Goal: Task Accomplishment & Management: Use online tool/utility

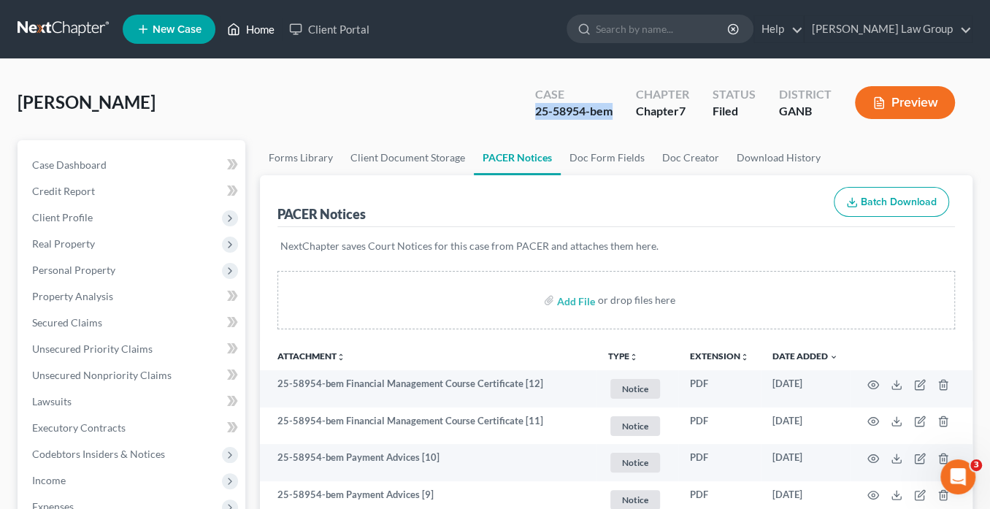
click at [258, 33] on link "Home" at bounding box center [251, 29] width 62 height 26
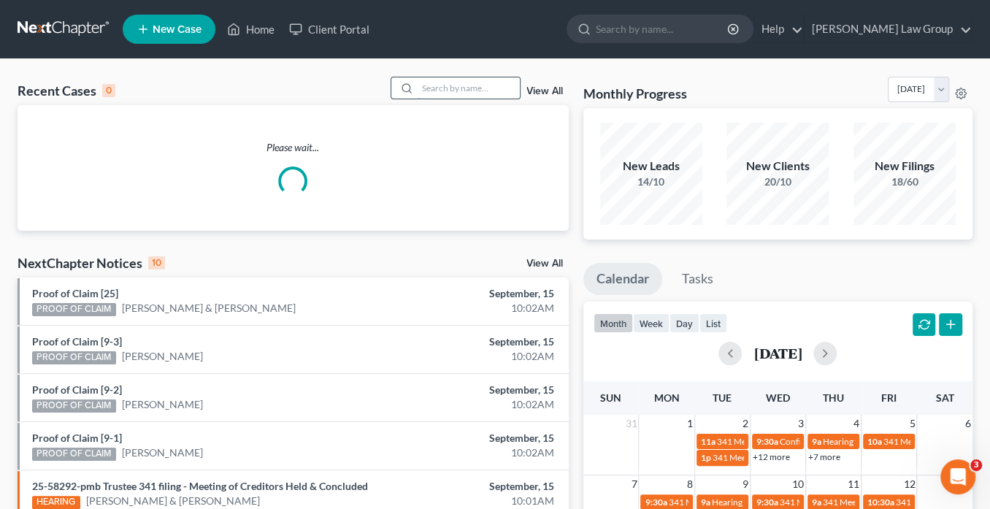
click at [480, 85] on input "search" at bounding box center [469, 87] width 102 height 21
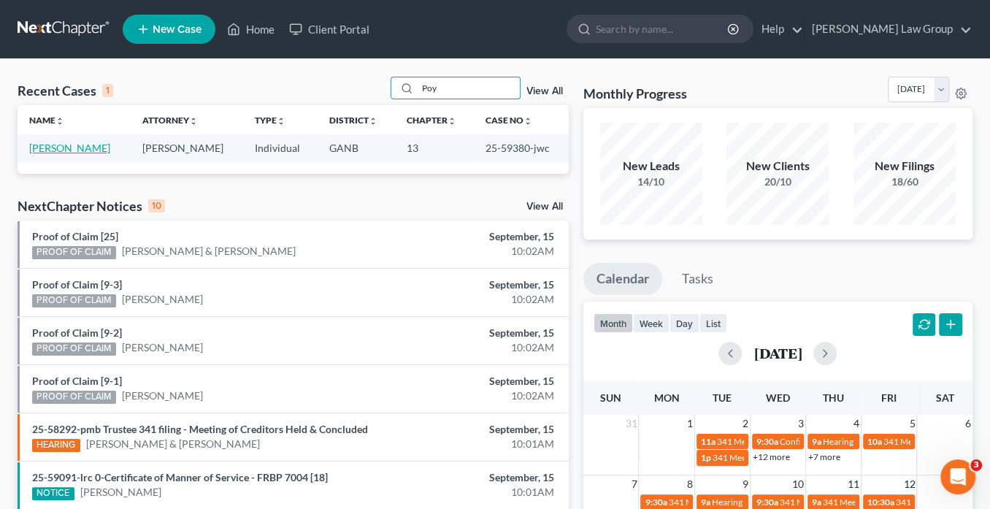
type input "Poy"
click at [74, 146] on link "Poythress, Brandon" at bounding box center [69, 148] width 81 height 12
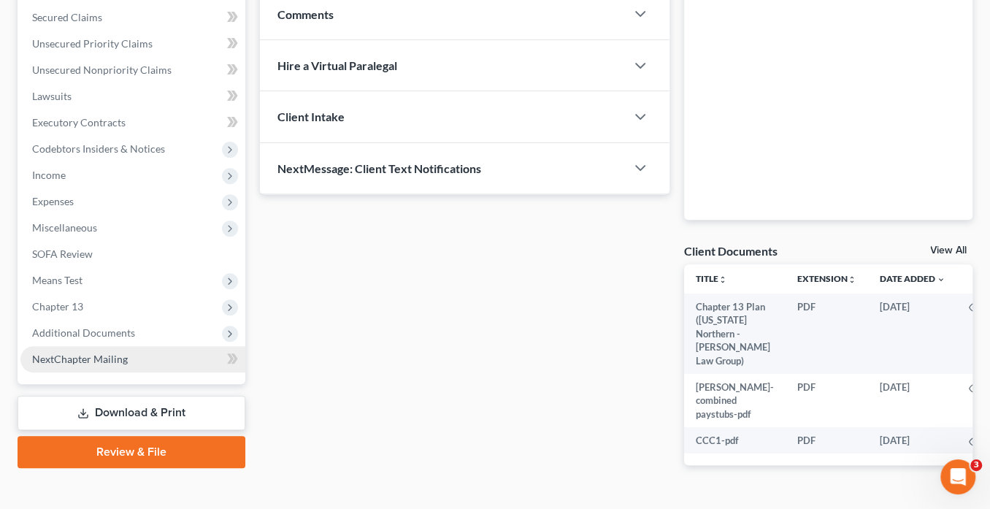
scroll to position [339, 0]
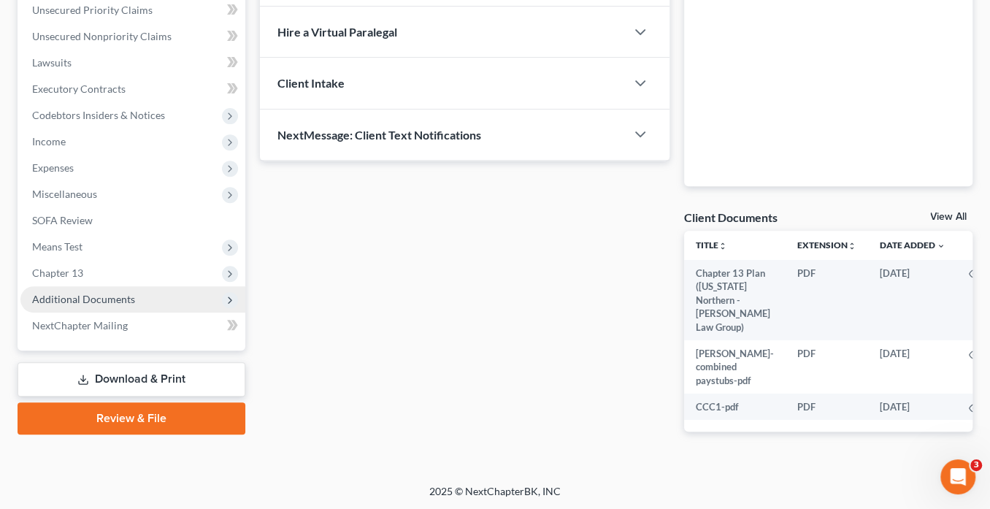
click at [98, 299] on span "Additional Documents" at bounding box center [83, 299] width 103 height 12
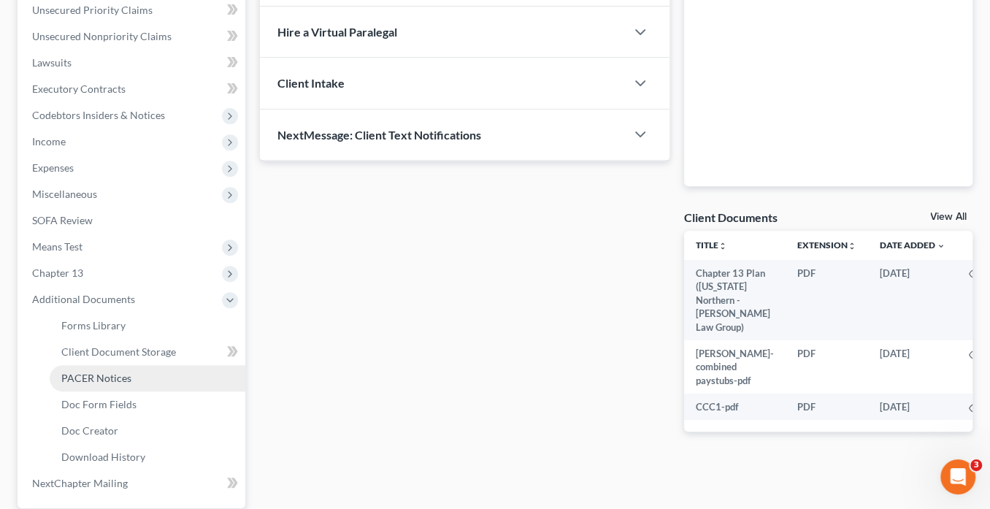
click at [139, 371] on link "PACER Notices" at bounding box center [148, 378] width 196 height 26
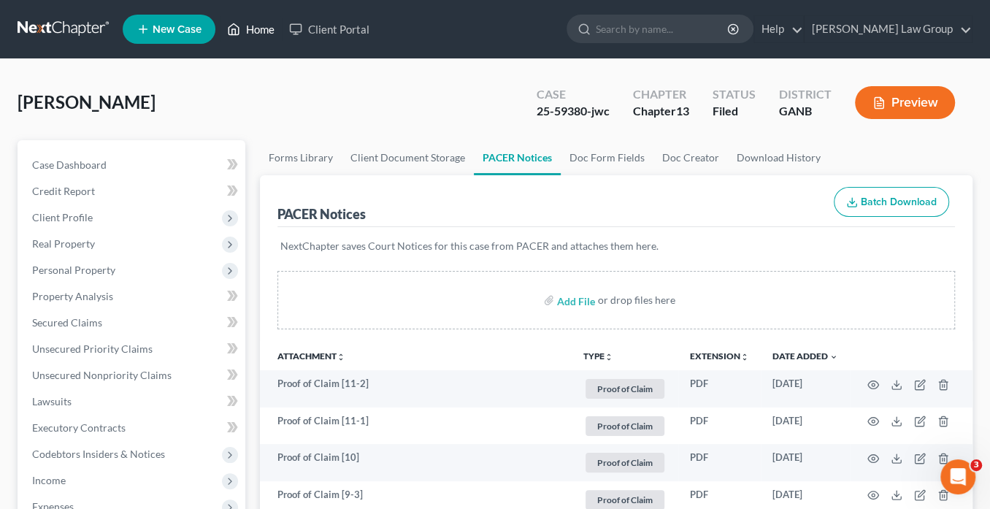
click at [253, 28] on link "Home" at bounding box center [251, 29] width 62 height 26
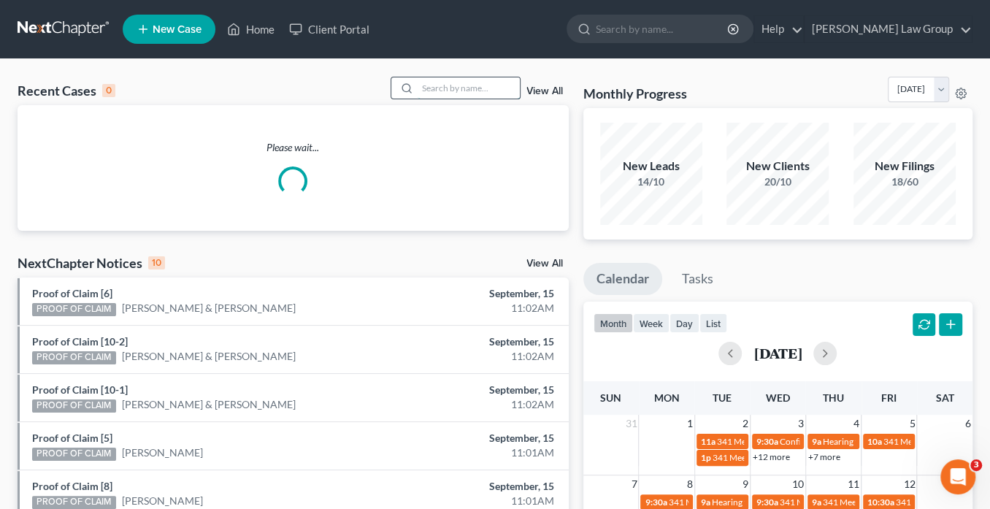
click at [445, 94] on input "search" at bounding box center [469, 87] width 102 height 21
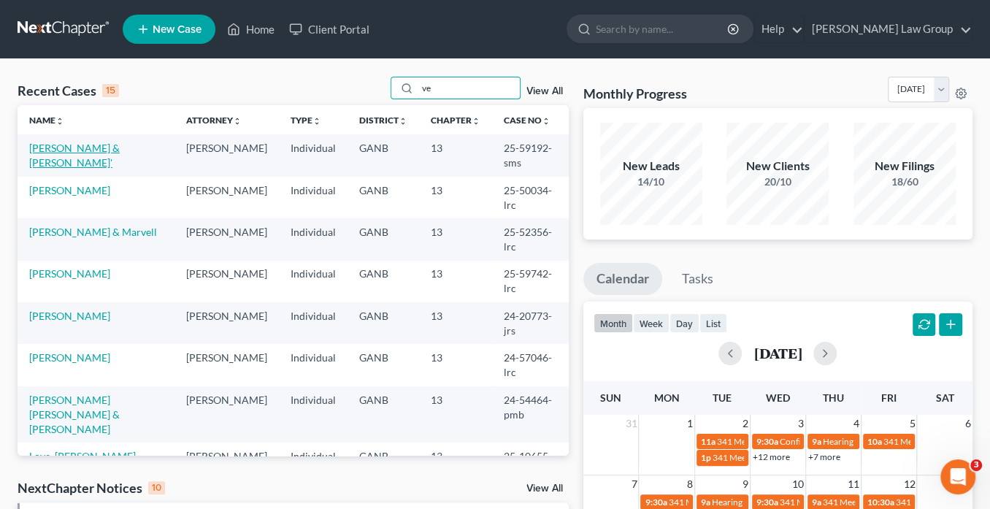
type input "ve"
click at [80, 150] on link "[PERSON_NAME] & [PERSON_NAME]'" at bounding box center [74, 155] width 91 height 27
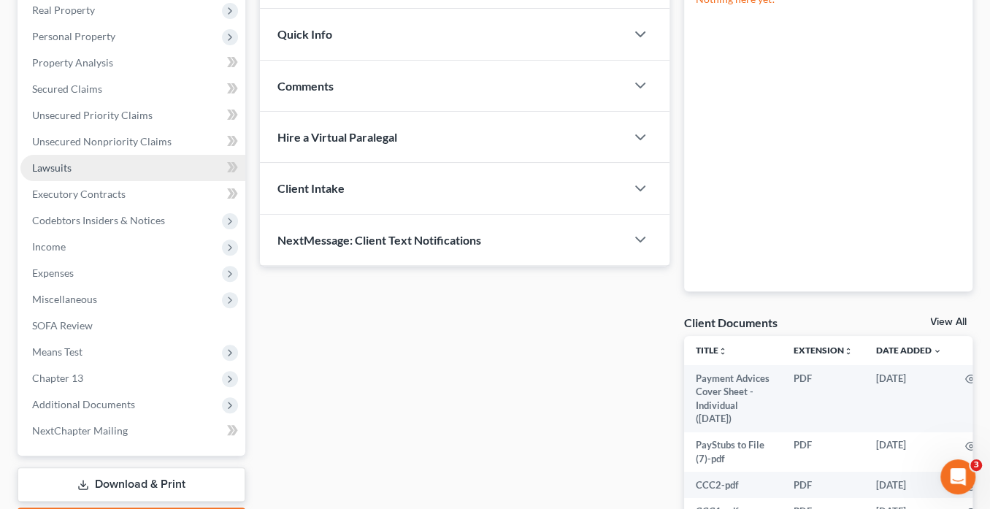
scroll to position [409, 0]
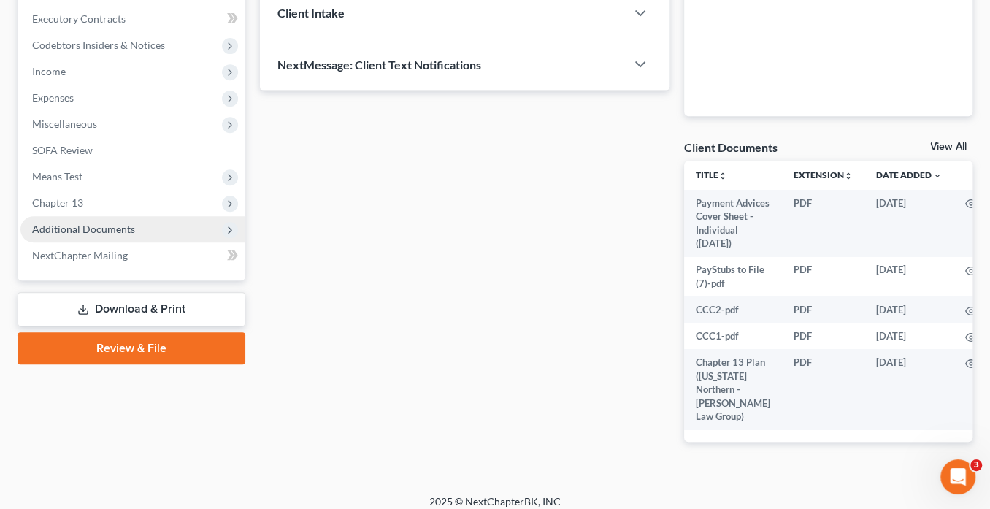
click at [171, 226] on span "Additional Documents" at bounding box center [132, 229] width 225 height 26
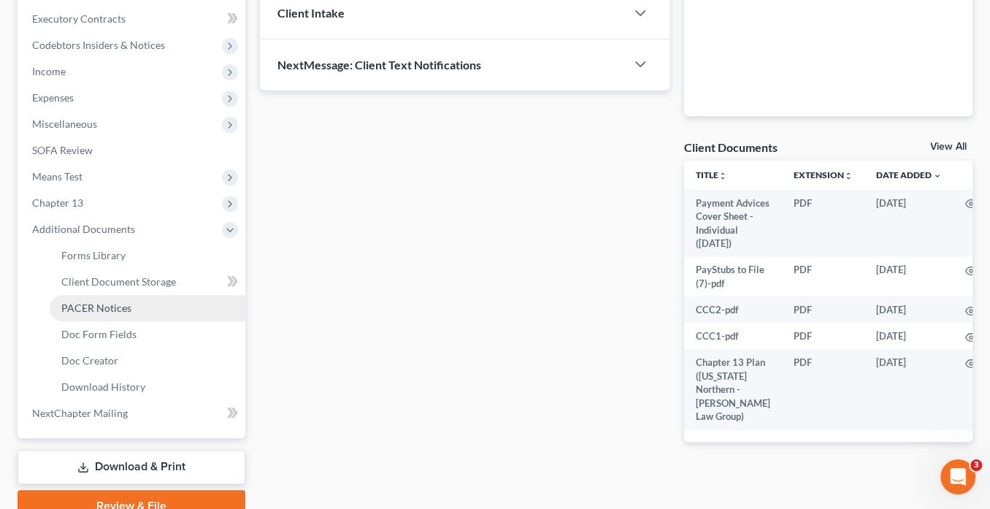
click at [137, 309] on link "PACER Notices" at bounding box center [148, 308] width 196 height 26
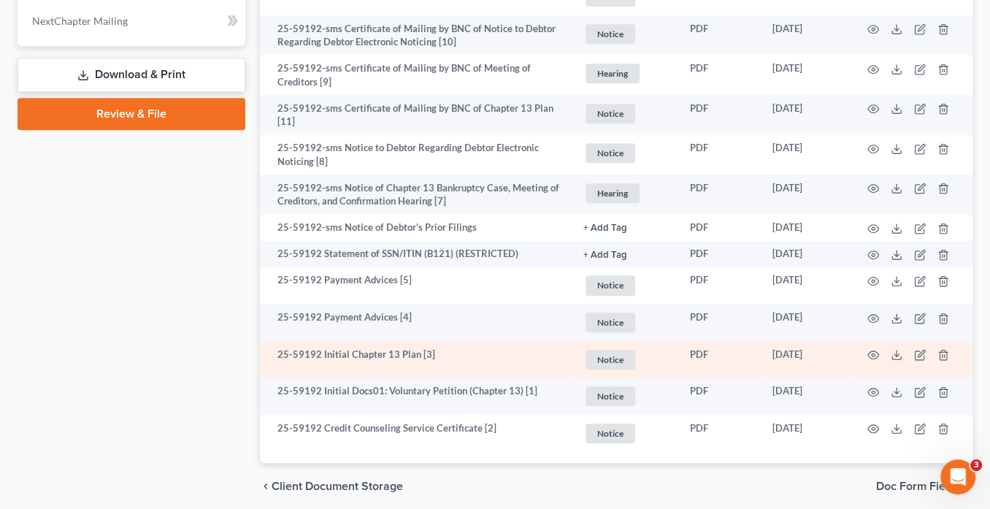
scroll to position [855, 0]
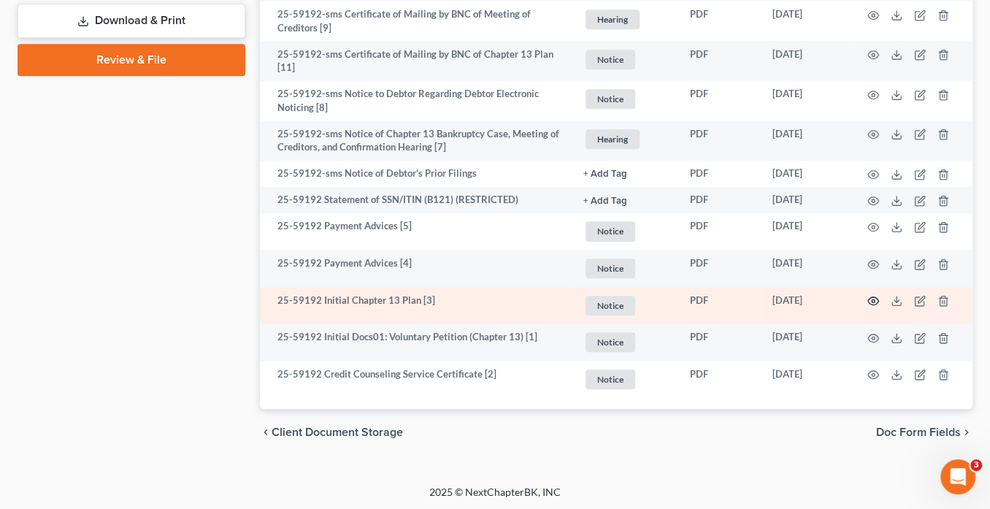
click at [872, 297] on icon "button" at bounding box center [873, 301] width 11 height 8
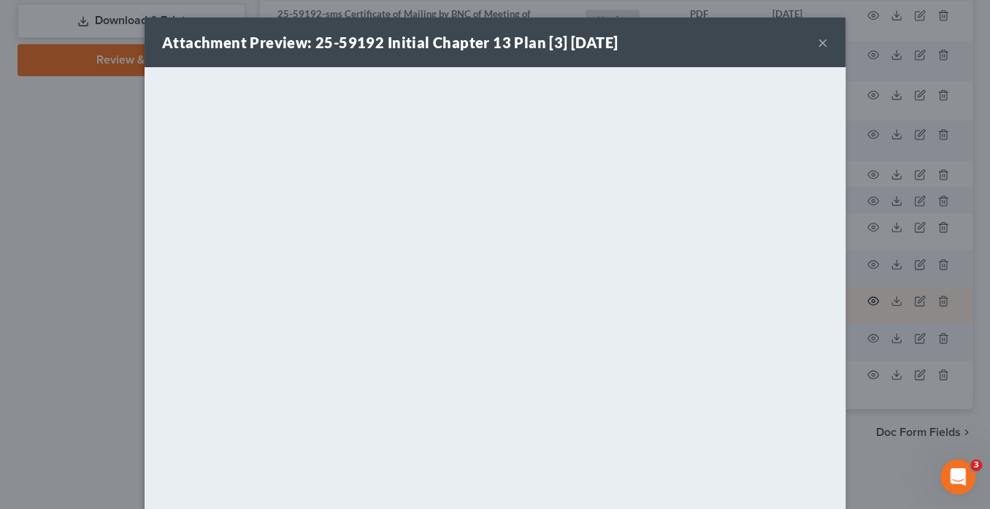
scroll to position [852, 0]
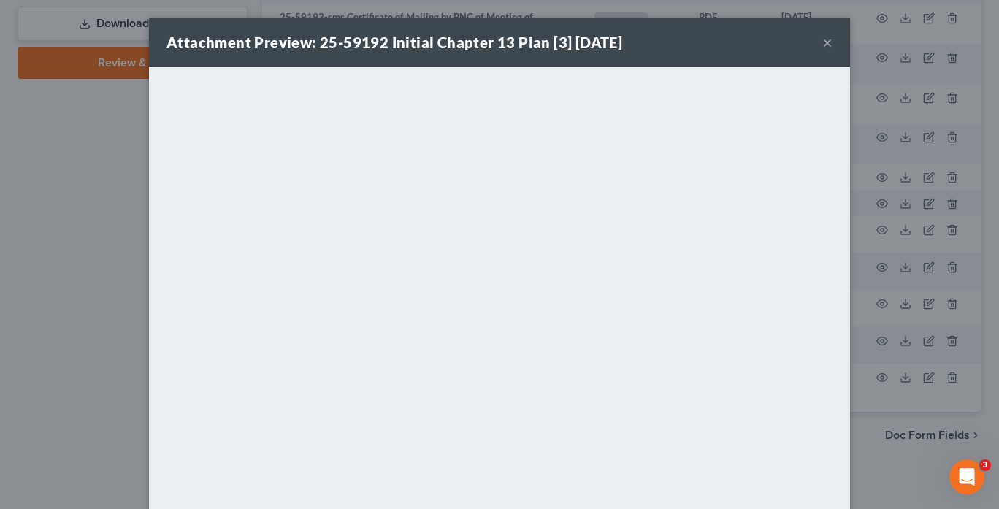
click at [822, 42] on button "×" at bounding box center [827, 43] width 10 height 18
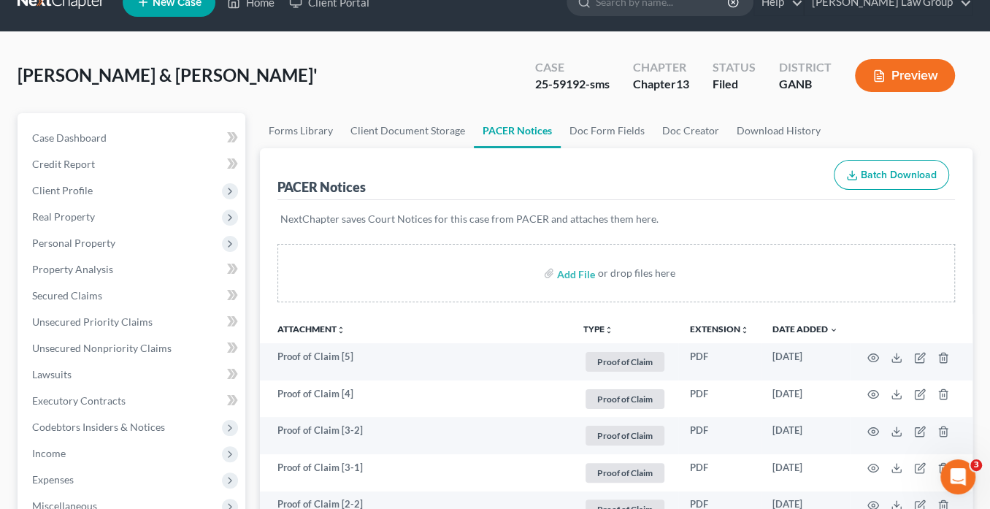
scroll to position [0, 0]
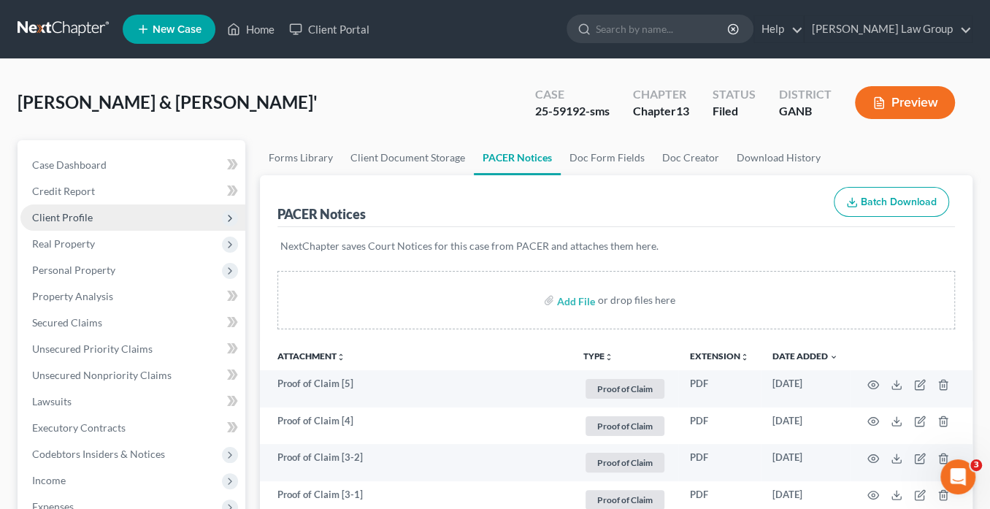
click at [74, 215] on span "Client Profile" at bounding box center [62, 217] width 61 height 12
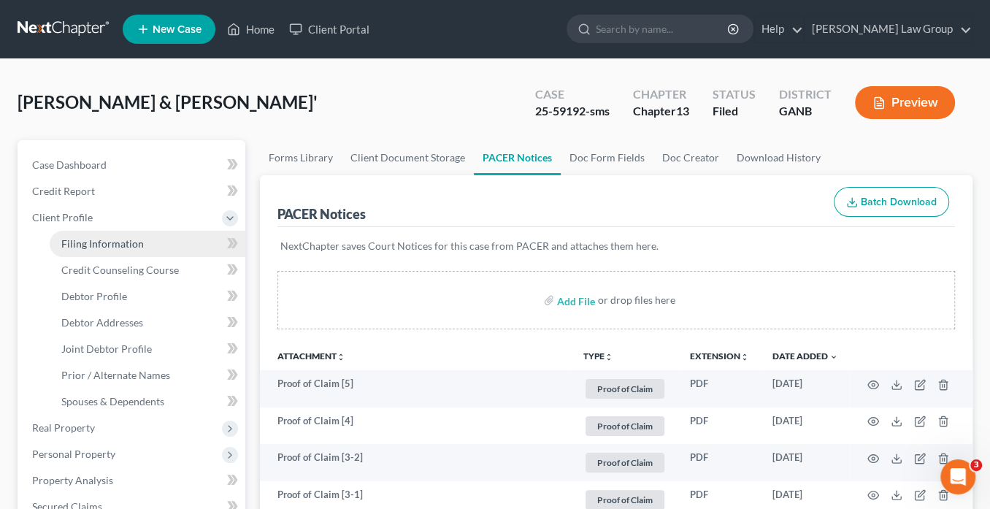
click at [106, 237] on span "Filing Information" at bounding box center [102, 243] width 82 height 12
select select "1"
select select "3"
select select "10"
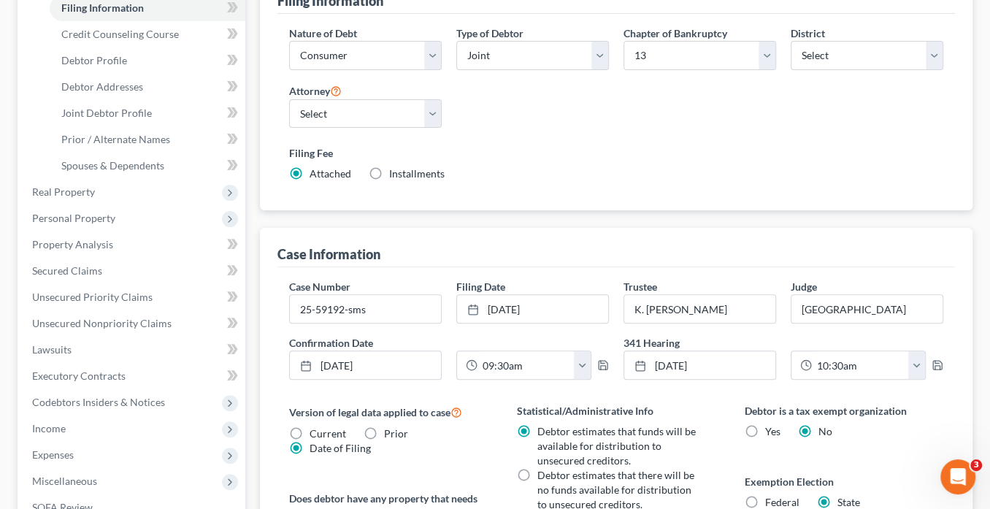
scroll to position [175, 0]
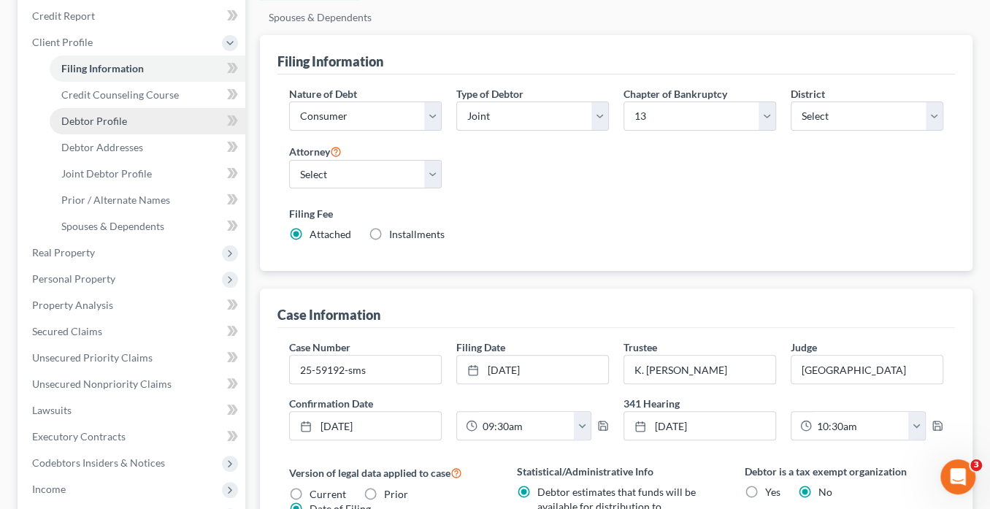
click at [112, 119] on span "Debtor Profile" at bounding box center [94, 121] width 66 height 12
select select "1"
select select "3"
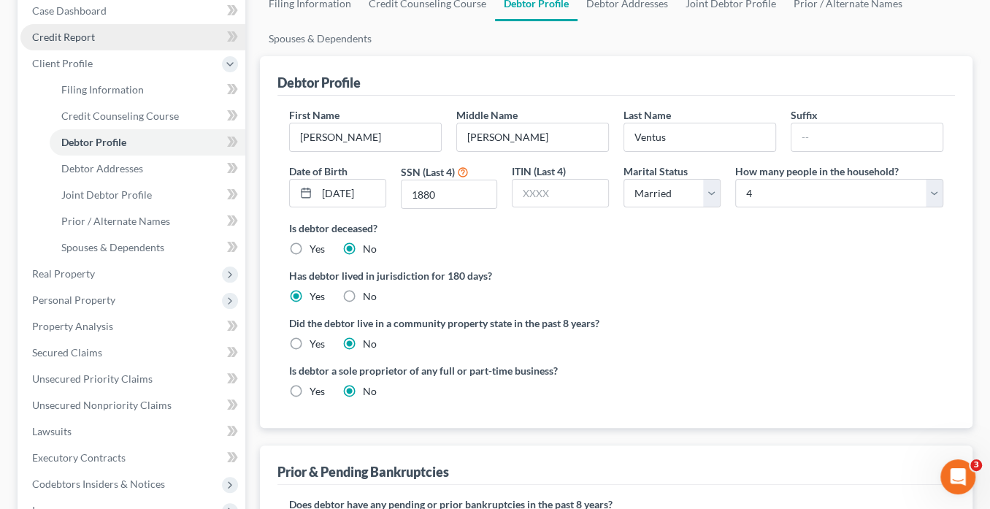
scroll to position [58, 0]
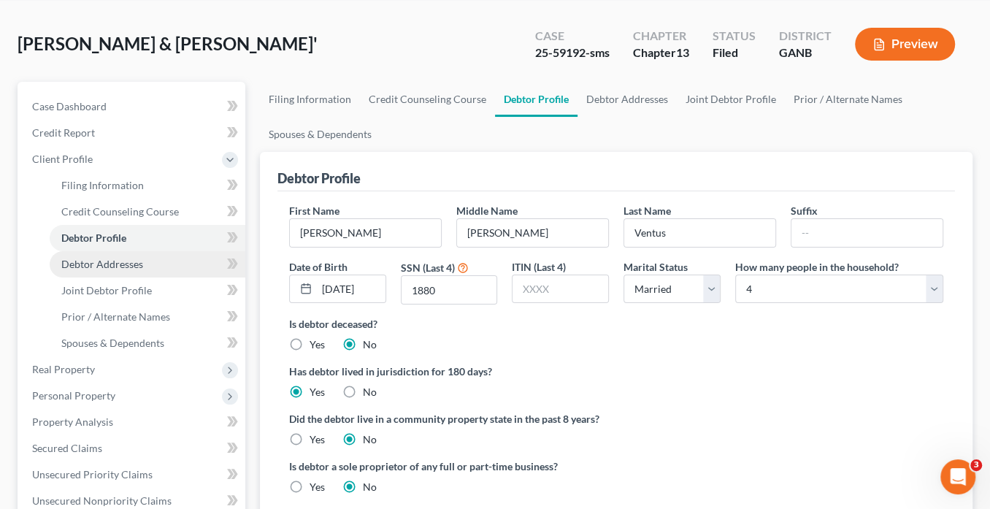
click at [142, 262] on link "Debtor Addresses" at bounding box center [148, 264] width 196 height 26
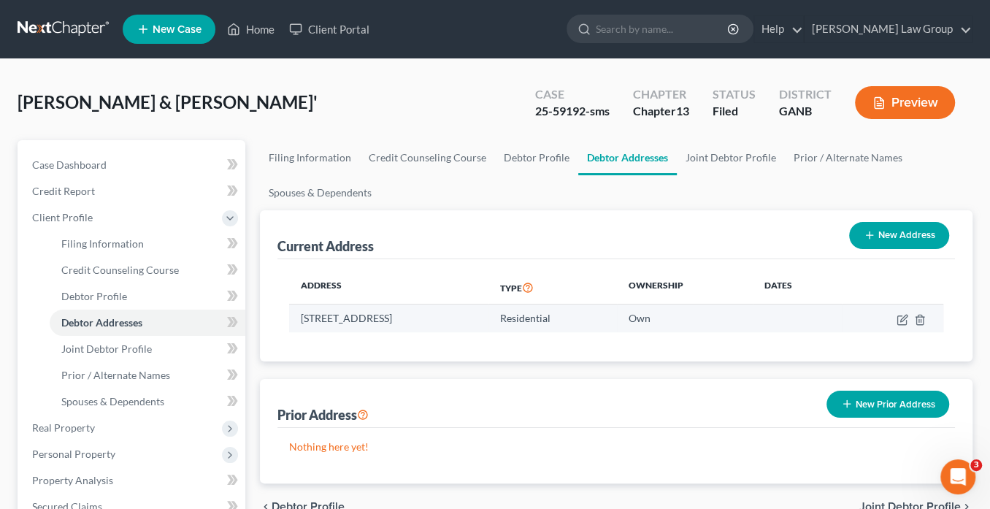
drag, startPoint x: 490, startPoint y: 313, endPoint x: 294, endPoint y: 323, distance: 195.9
click at [294, 323] on td "1104 Regal Hills Ln, Mableton, GA 30126" at bounding box center [388, 318] width 199 height 28
copy td "1104 Regal Hills Ln, Mableton, GA 30126"
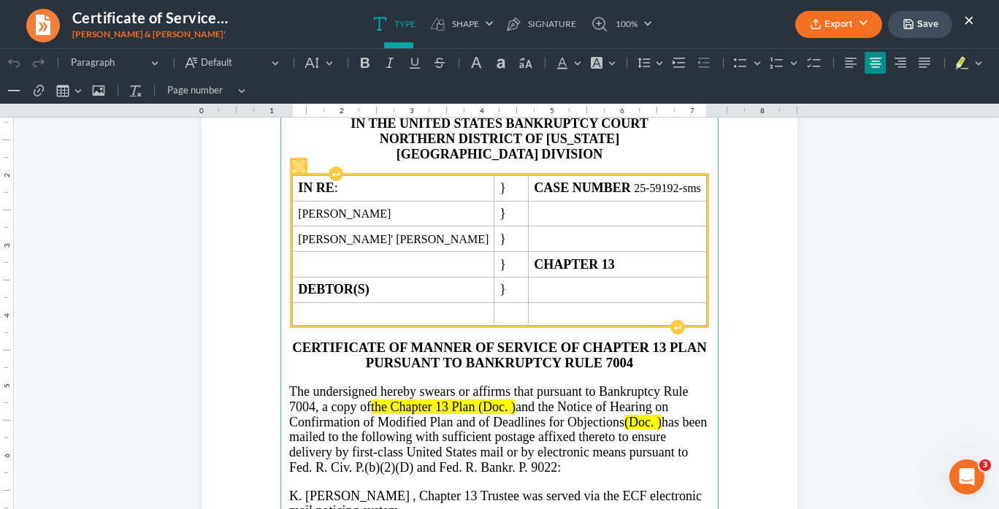
scroll to position [117, 0]
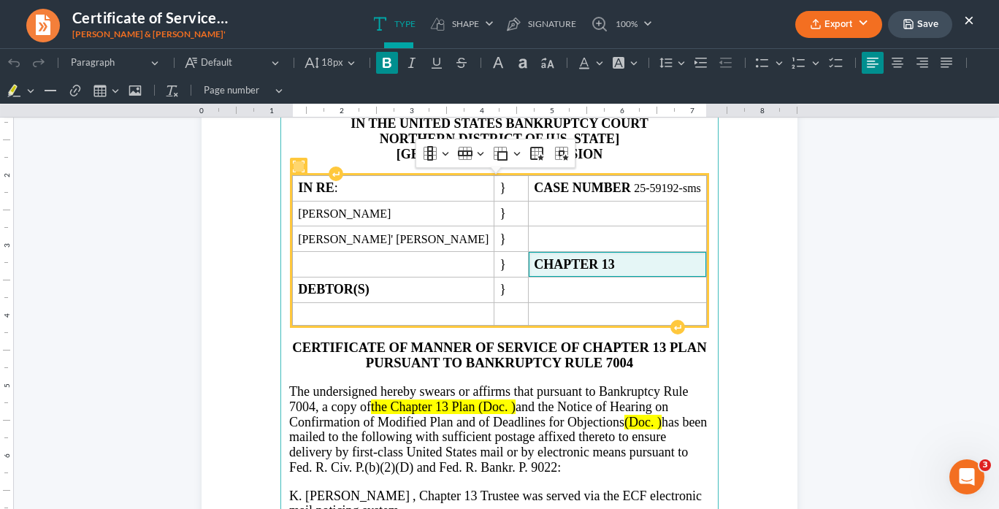
click at [594, 260] on span "CHAPTER 13" at bounding box center [617, 264] width 167 height 15
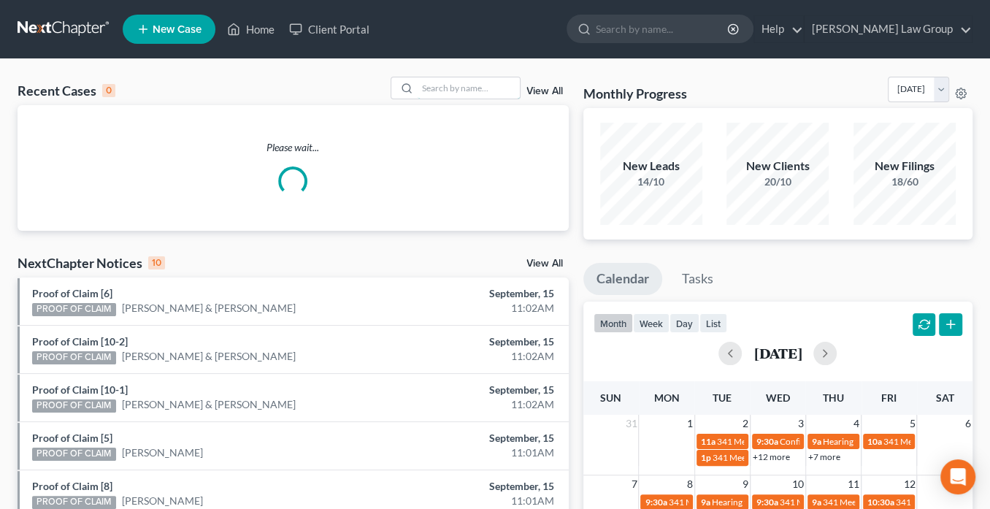
drag, startPoint x: 477, startPoint y: 87, endPoint x: 568, endPoint y: 152, distance: 112.0
click at [480, 88] on input "search" at bounding box center [469, 87] width 102 height 21
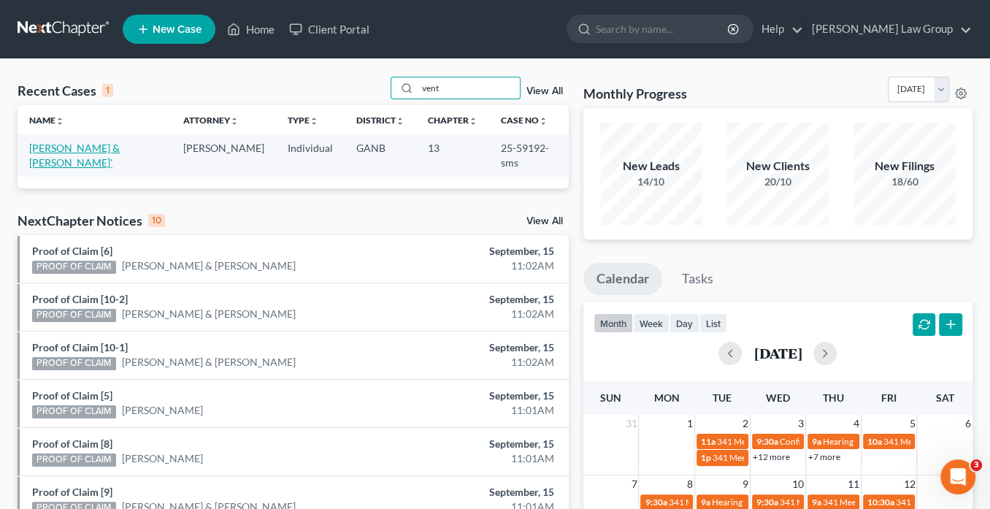
type input "vent"
click at [112, 151] on link "[PERSON_NAME] & [PERSON_NAME]'" at bounding box center [74, 155] width 91 height 27
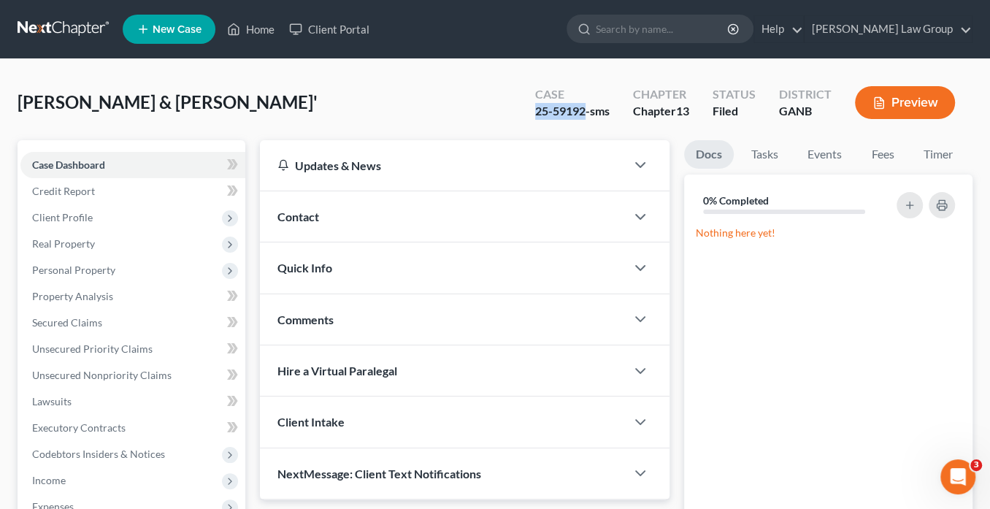
drag, startPoint x: 584, startPoint y: 109, endPoint x: 538, endPoint y: 117, distance: 46.6
click at [526, 117] on div "Case 25-59192-sms" at bounding box center [572, 103] width 98 height 43
copy div "25-59192"
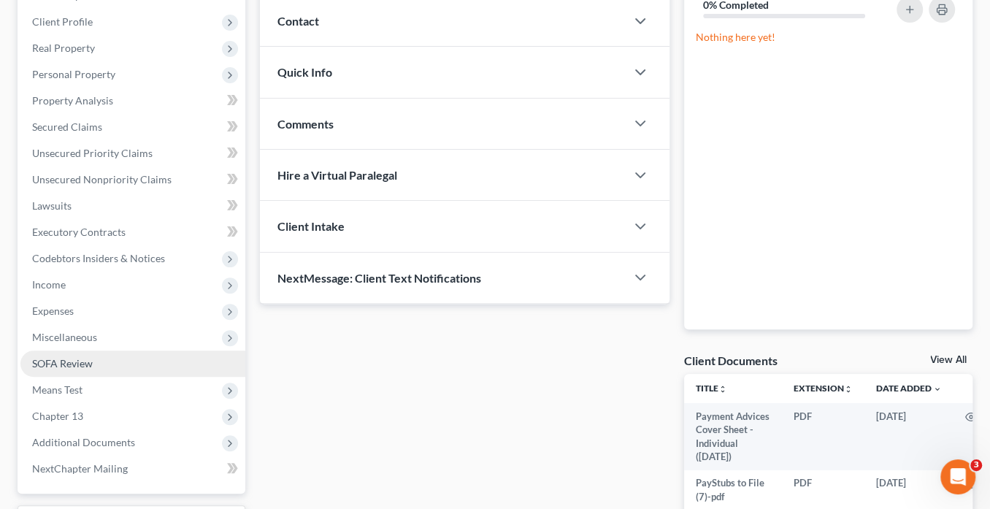
scroll to position [234, 0]
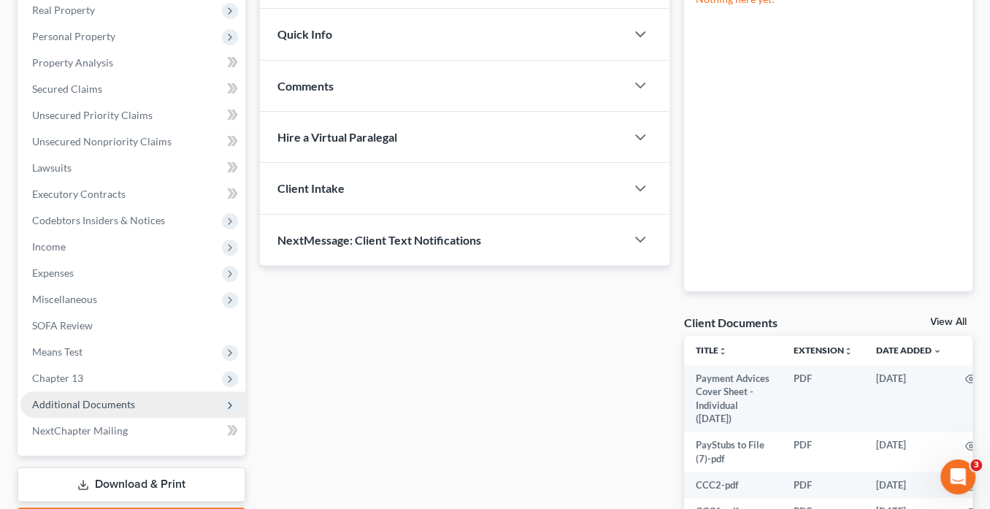
click at [179, 401] on span "Additional Documents" at bounding box center [132, 404] width 225 height 26
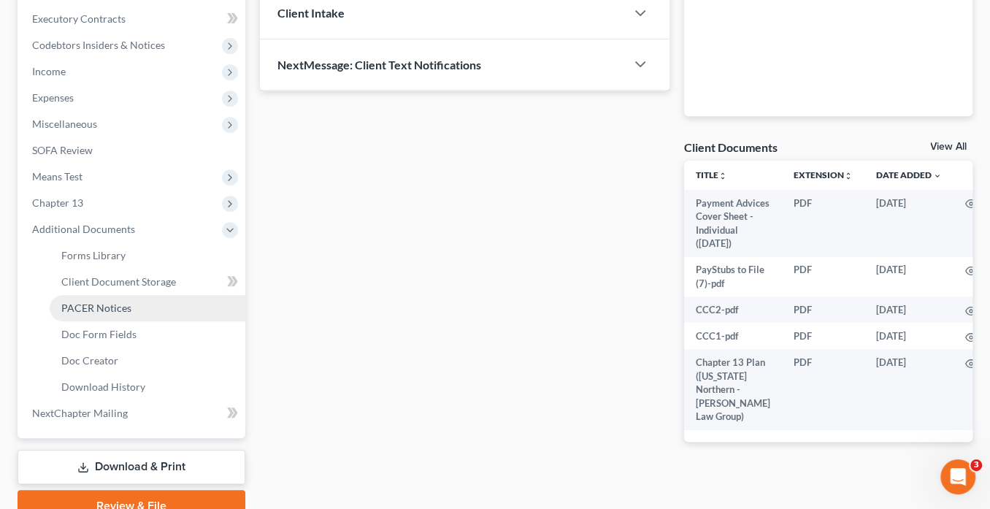
click at [149, 307] on link "PACER Notices" at bounding box center [148, 308] width 196 height 26
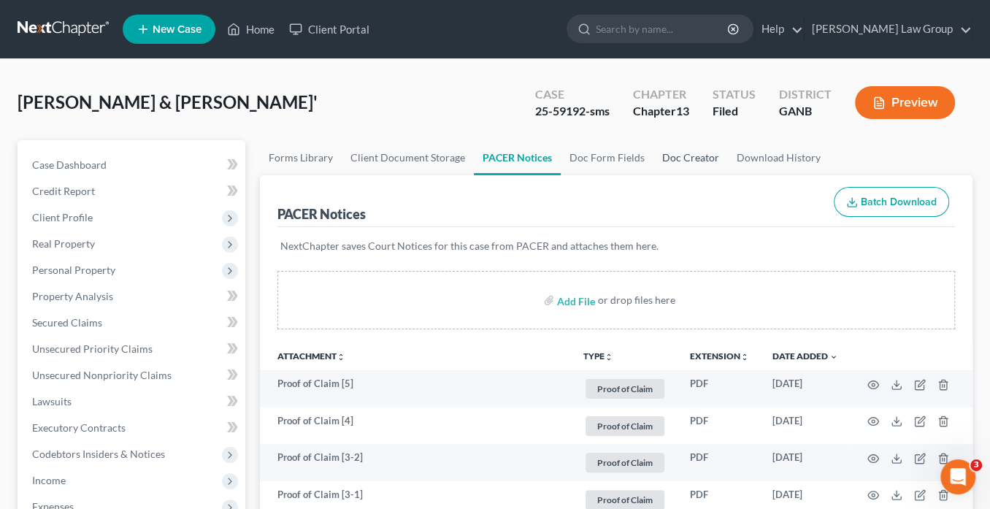
click at [704, 151] on link "Doc Creator" at bounding box center [690, 157] width 74 height 35
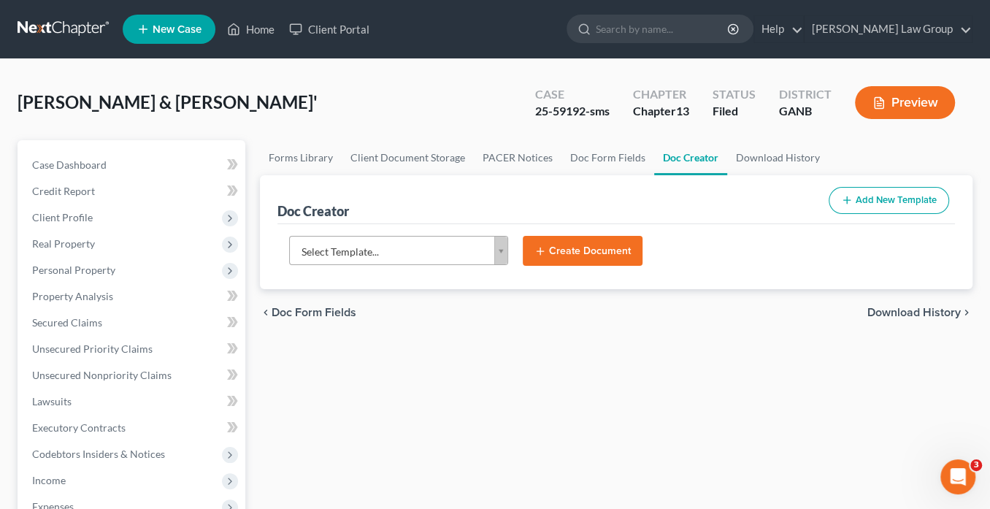
click at [502, 247] on body "Home New Case Client Portal Saedi Law Group info@saedilawgroup.com My Account S…" at bounding box center [495, 493] width 990 height 986
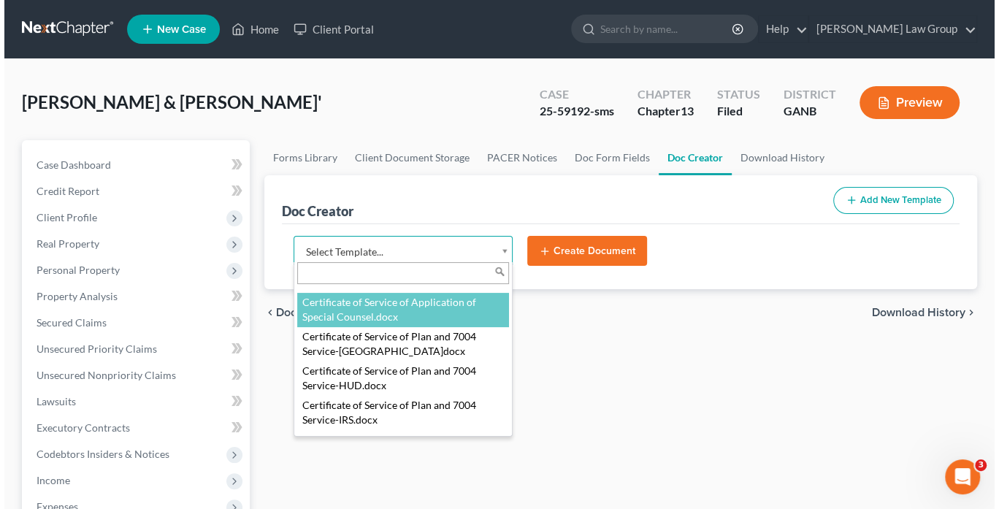
scroll to position [646, 0]
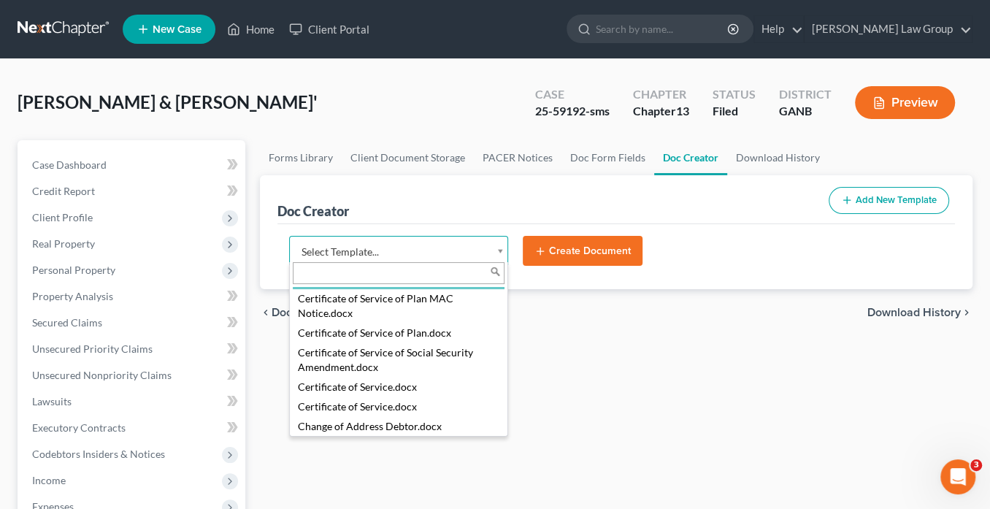
select select "111540"
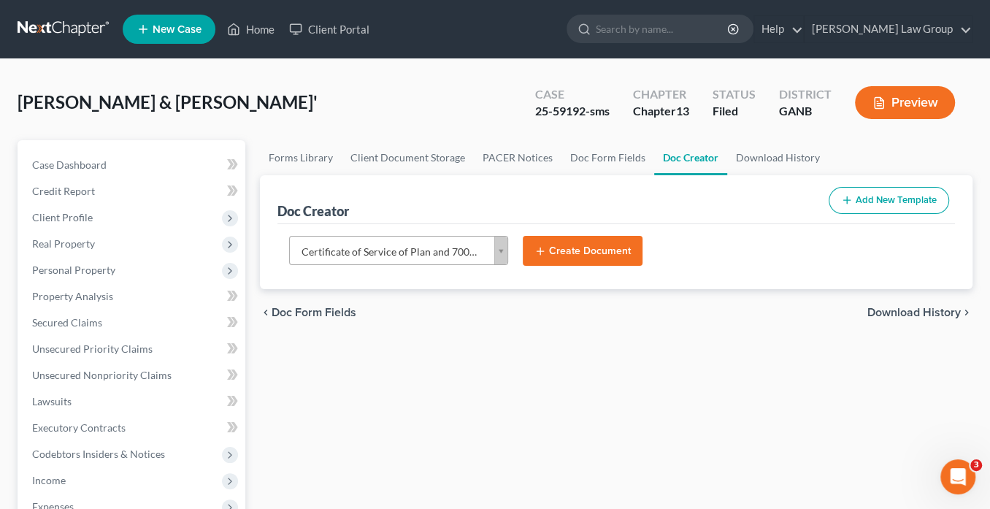
click at [586, 245] on button "Create Document" at bounding box center [583, 251] width 120 height 31
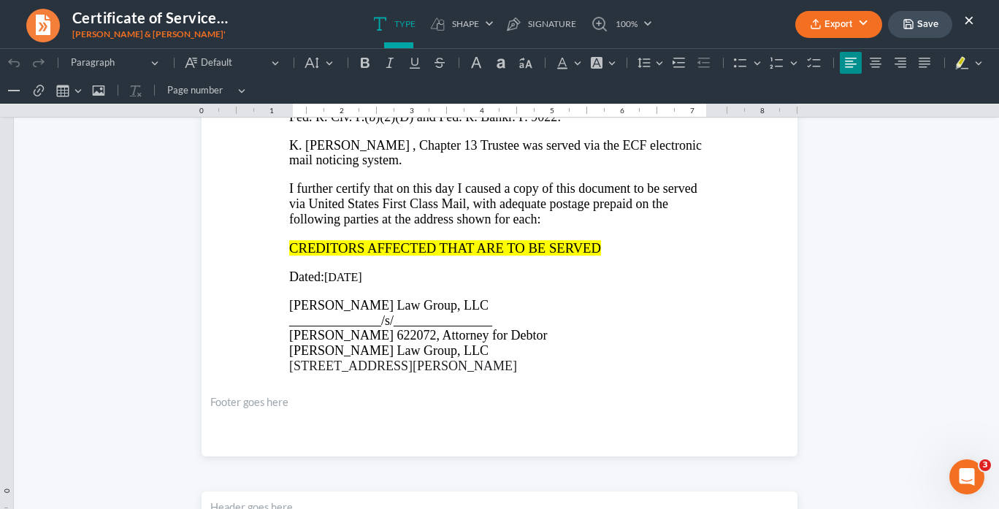
scroll to position [292, 0]
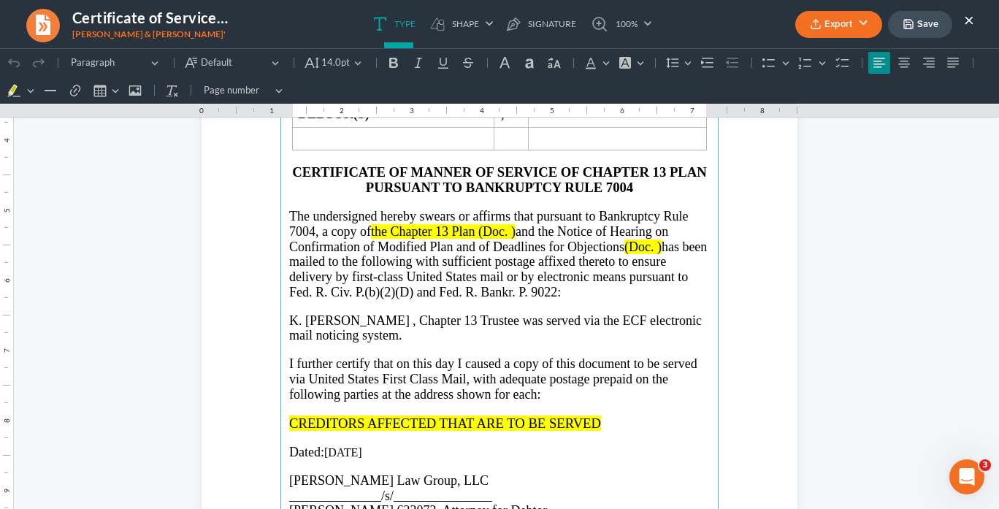
click at [621, 415] on p "CREDITORS AFFECTED THAT ARE TO BE SERVED" at bounding box center [499, 422] width 420 height 15
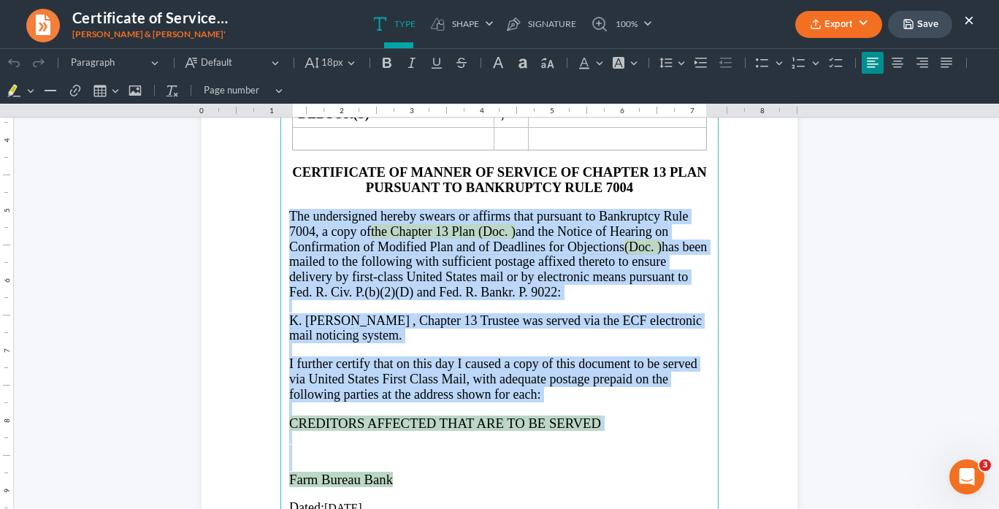
drag, startPoint x: 394, startPoint y: 472, endPoint x: 299, endPoint y: 147, distance: 339.3
click at [280, 209] on main "IN THE UNITED STATES BANKRUPTCY COURT NORTHERN DISTRICT OF GEORGIA ATLANTA DIVI…" at bounding box center [499, 246] width 438 height 631
click at [630, 64] on button "Font Background Color Font Background Color" at bounding box center [624, 63] width 32 height 22
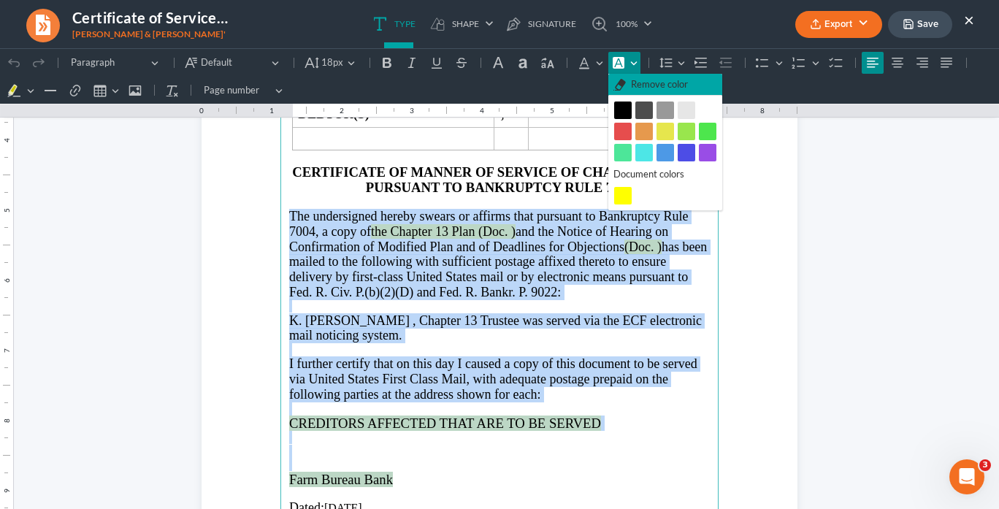
click at [637, 86] on span "Remove color" at bounding box center [659, 84] width 57 height 15
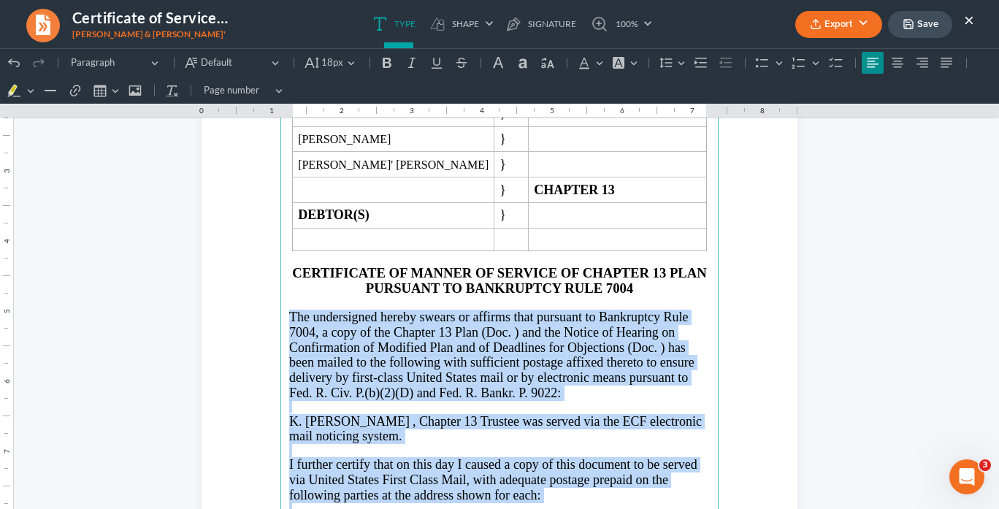
scroll to position [234, 0]
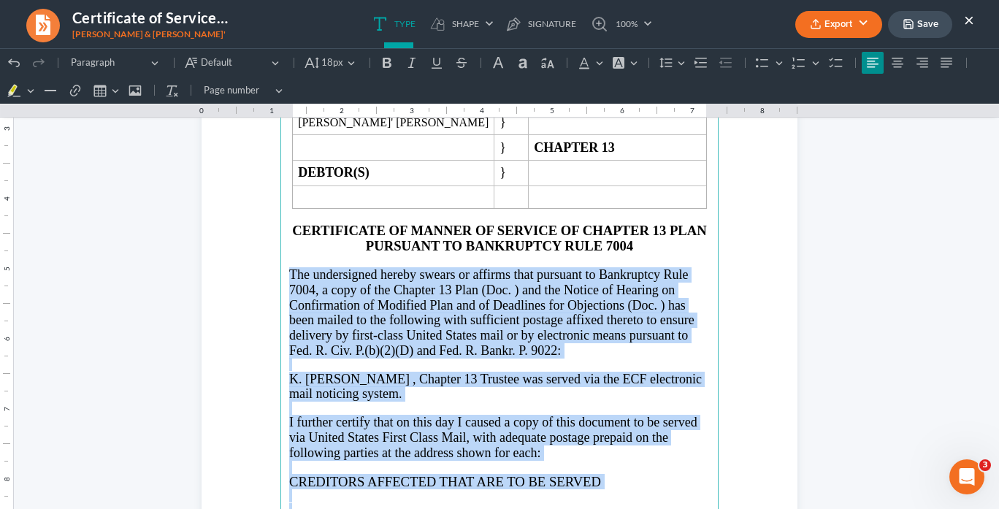
drag, startPoint x: 558, startPoint y: 320, endPoint x: 569, endPoint y: 328, distance: 13.5
click at [559, 320] on span "The undersigned hereby swears or affirms that pursuant to Bankruptcy Rule 7004,…" at bounding box center [491, 312] width 405 height 90
click at [606, 377] on span "Trustee was served via the ECF electronic mail noticing system." at bounding box center [495, 387] width 412 height 30
click at [612, 337] on p "The undersigned hereby swears or affirms that pursuant to Bankruptcy Rule 7004,…" at bounding box center [499, 312] width 420 height 91
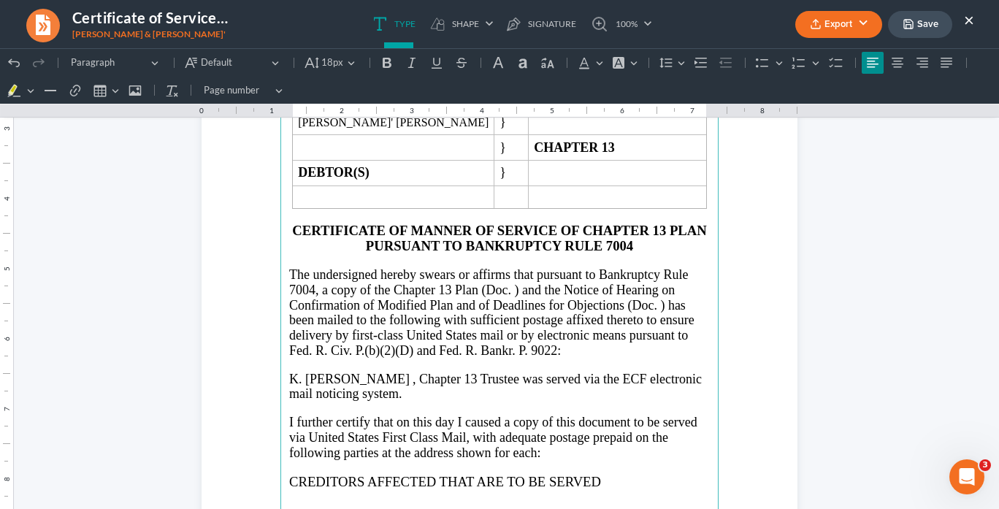
click at [509, 285] on span "The undersigned hereby swears or affirms that pursuant to Bankruptcy Rule 7004,…" at bounding box center [491, 312] width 405 height 90
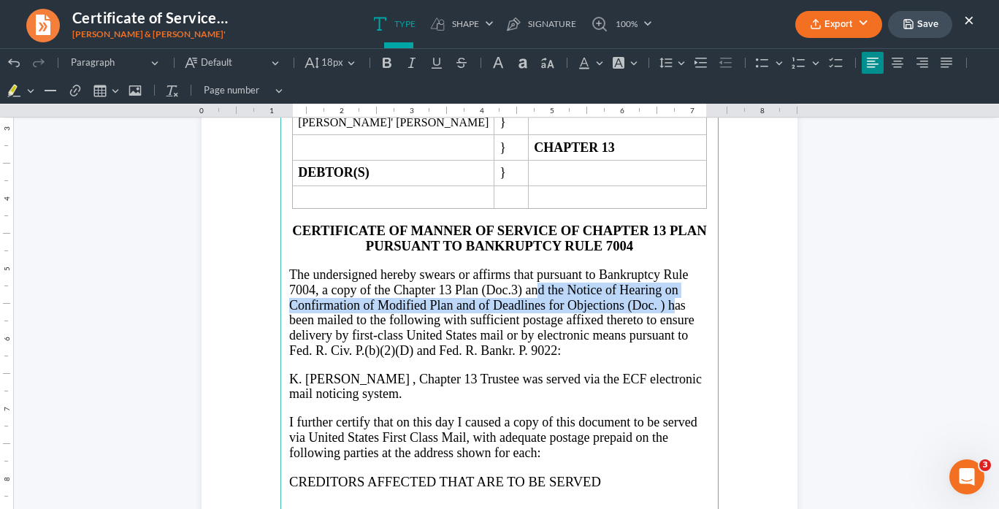
drag, startPoint x: 659, startPoint y: 299, endPoint x: 520, endPoint y: 282, distance: 139.7
click at [520, 282] on span "The undersigned hereby swears or affirms that pursuant to Bankruptcy Rule 7004,…" at bounding box center [491, 312] width 405 height 90
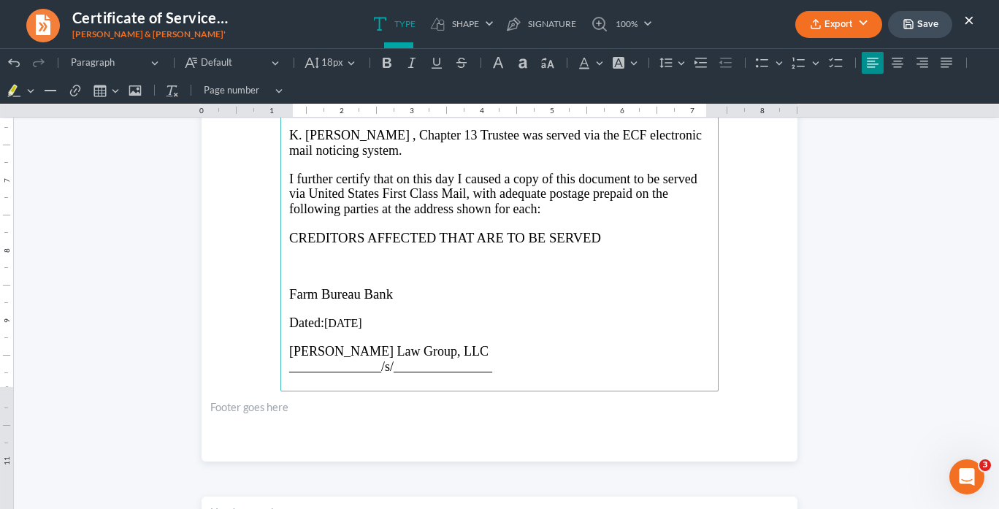
scroll to position [467, 0]
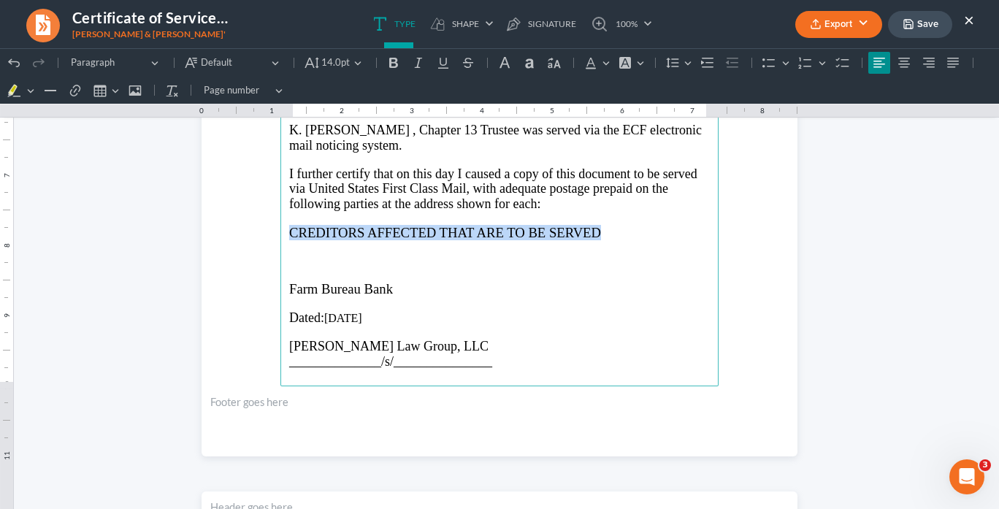
drag, startPoint x: 618, startPoint y: 226, endPoint x: 282, endPoint y: 232, distance: 335.8
click at [282, 232] on main "IN THE UNITED STATES BANKRUPTCY COURT NORTHERN DISTRICT OF GEORGIA ATLANTA DIVI…" at bounding box center [499, 70] width 438 height 631
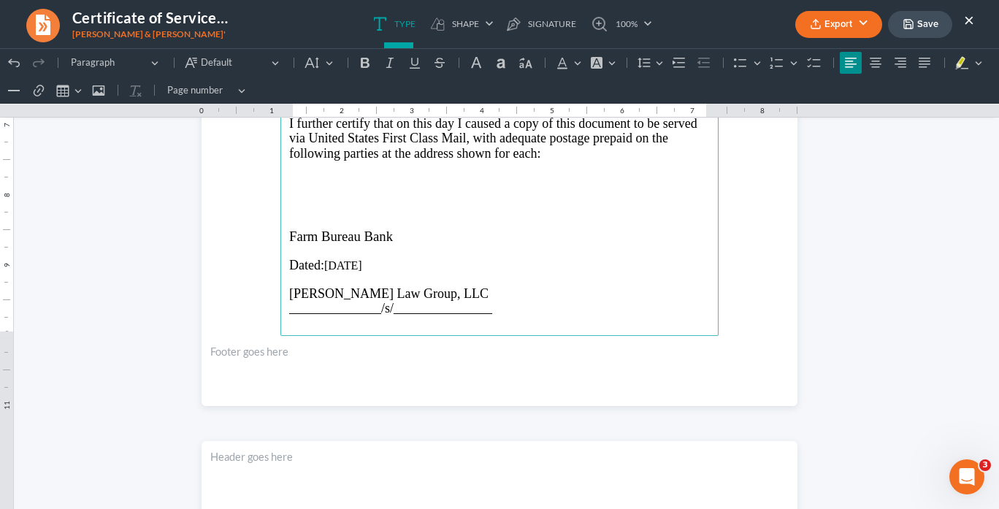
scroll to position [437, 0]
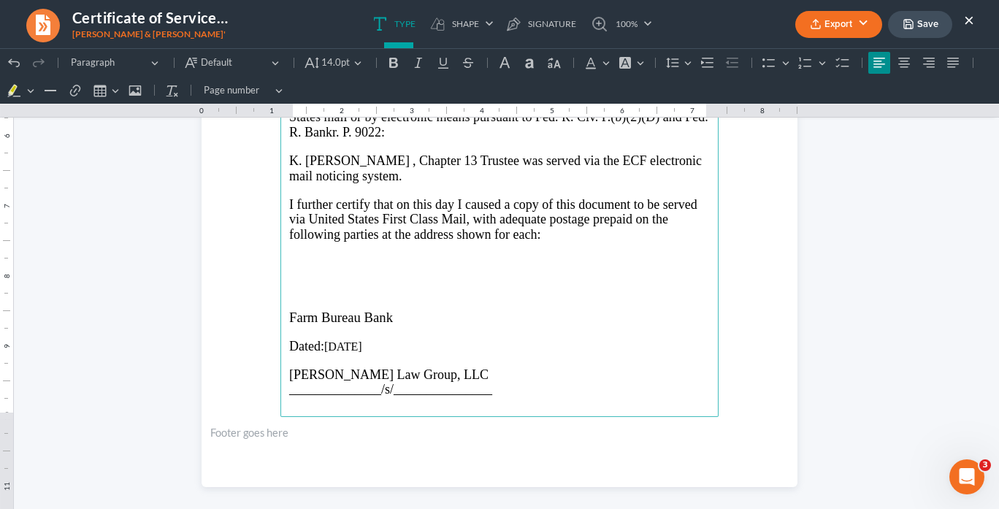
click at [397, 309] on p "Farm Bureau Bank" at bounding box center [499, 316] width 420 height 15
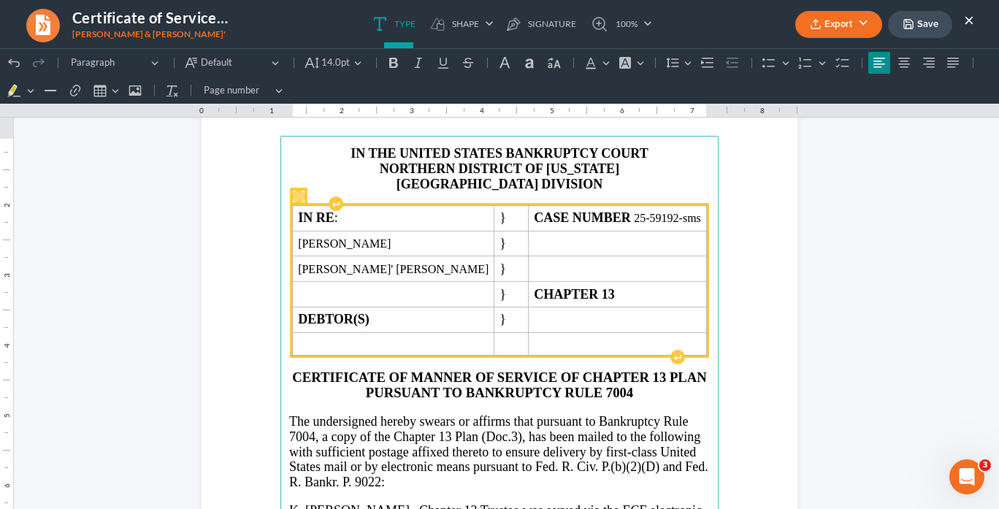
scroll to position [86, 0]
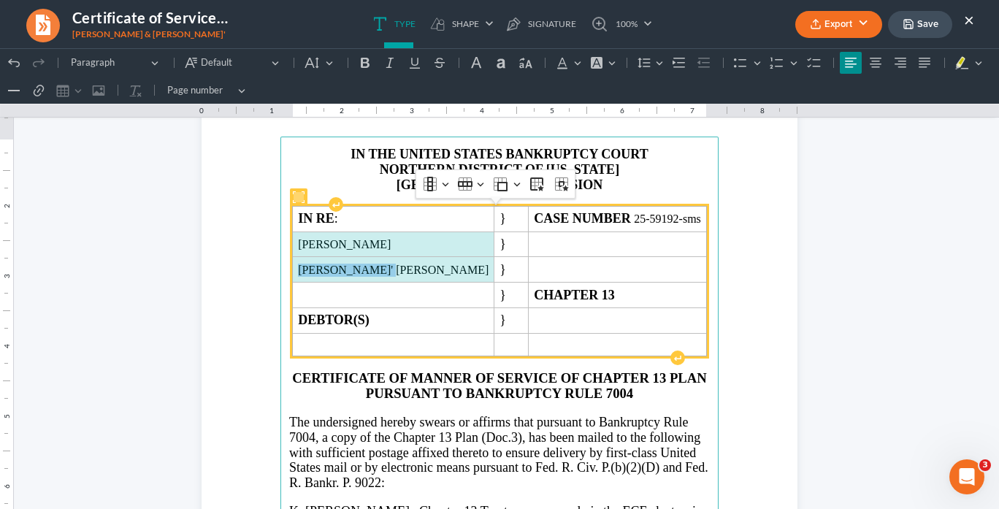
drag, startPoint x: 389, startPoint y: 269, endPoint x: 320, endPoint y: 243, distance: 73.9
click at [320, 243] on tbody "IN RE : } CASE NUMBER 25-59192-sms Traci Nicole Ventus } Dontee' Lee Ray } } CH…" at bounding box center [500, 281] width 414 height 150
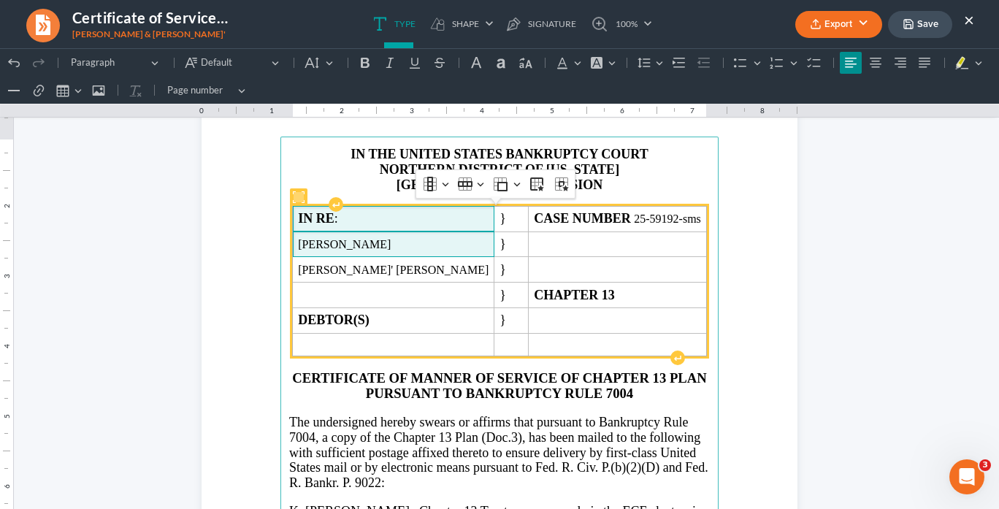
drag, startPoint x: 326, startPoint y: 240, endPoint x: 409, endPoint y: 210, distance: 88.4
click at [407, 211] on span "IN RE :" at bounding box center [393, 218] width 191 height 15
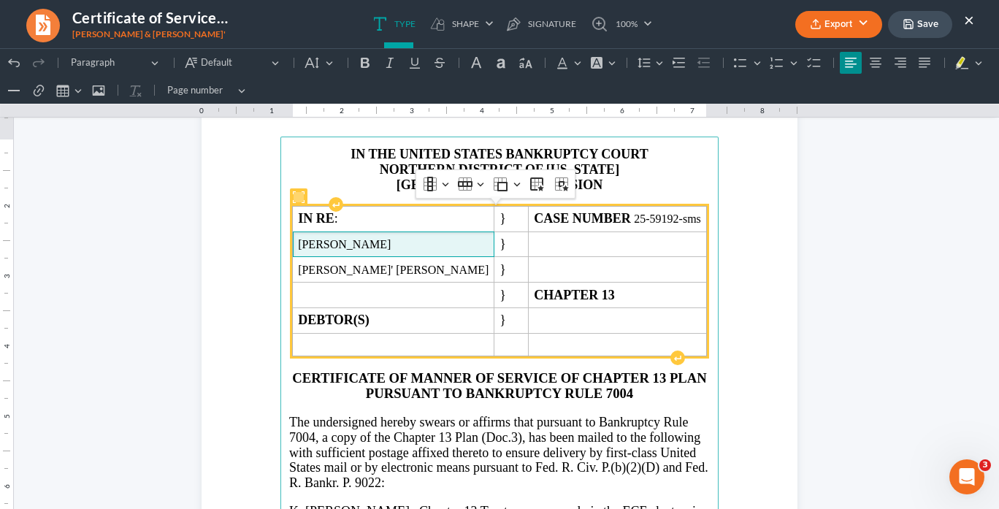
drag, startPoint x: 411, startPoint y: 242, endPoint x: 309, endPoint y: 242, distance: 101.5
click at [309, 242] on td "[PERSON_NAME]" at bounding box center [393, 244] width 201 height 26
copy span "[PERSON_NAME]"
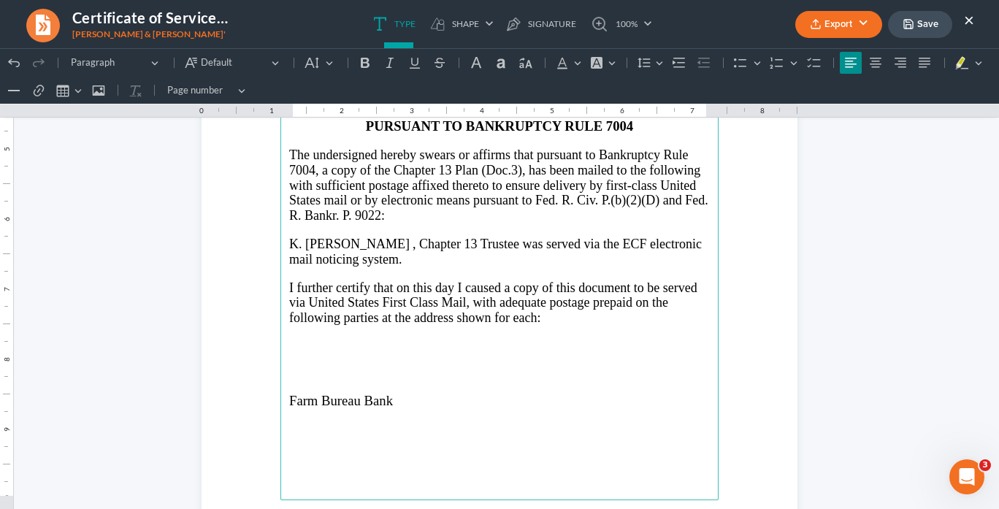
scroll to position [378, 0]
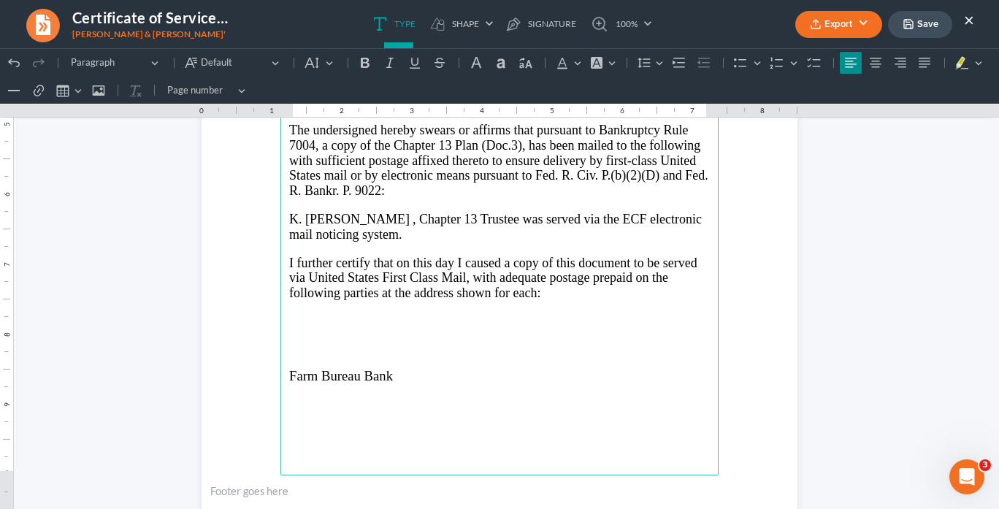
click at [291, 342] on p "Rich Text Editor, page-0-main" at bounding box center [499, 347] width 420 height 13
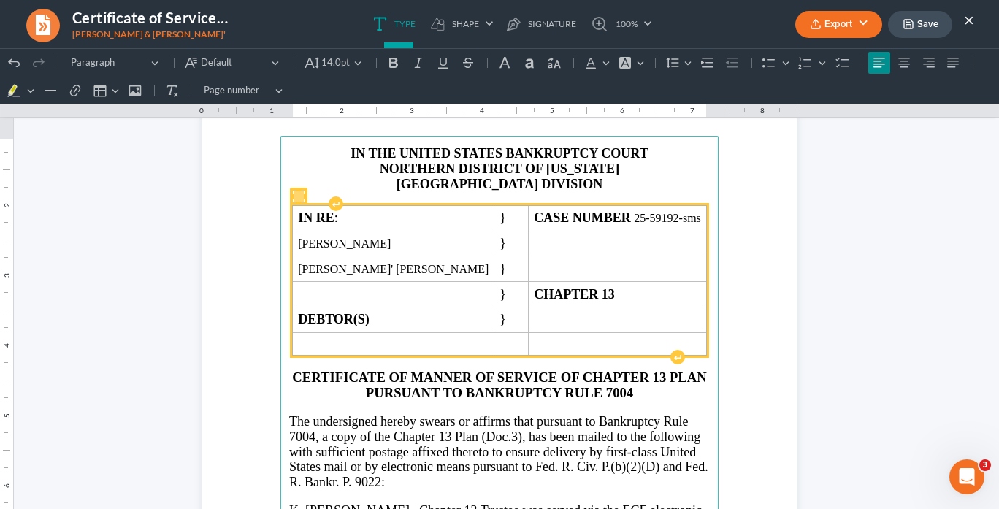
scroll to position [86, 0]
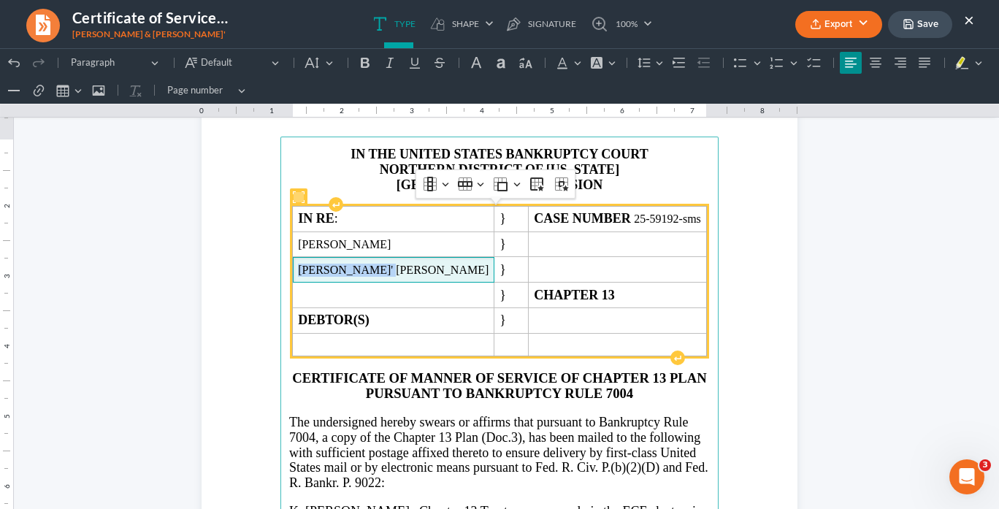
drag, startPoint x: 392, startPoint y: 264, endPoint x: 314, endPoint y: 264, distance: 78.1
click at [309, 264] on td "[PERSON_NAME]' [PERSON_NAME]" at bounding box center [393, 270] width 201 height 26
copy span "[PERSON_NAME]' [PERSON_NAME]"
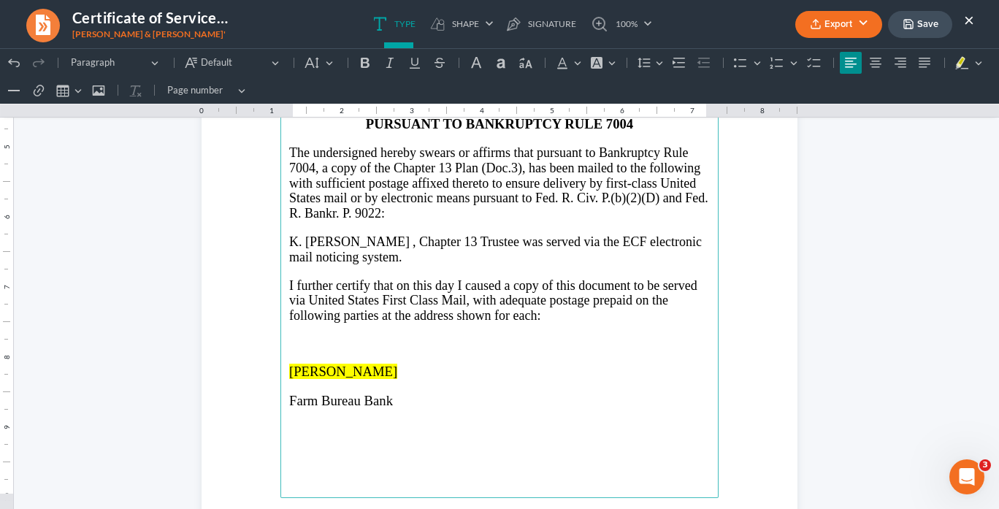
scroll to position [378, 0]
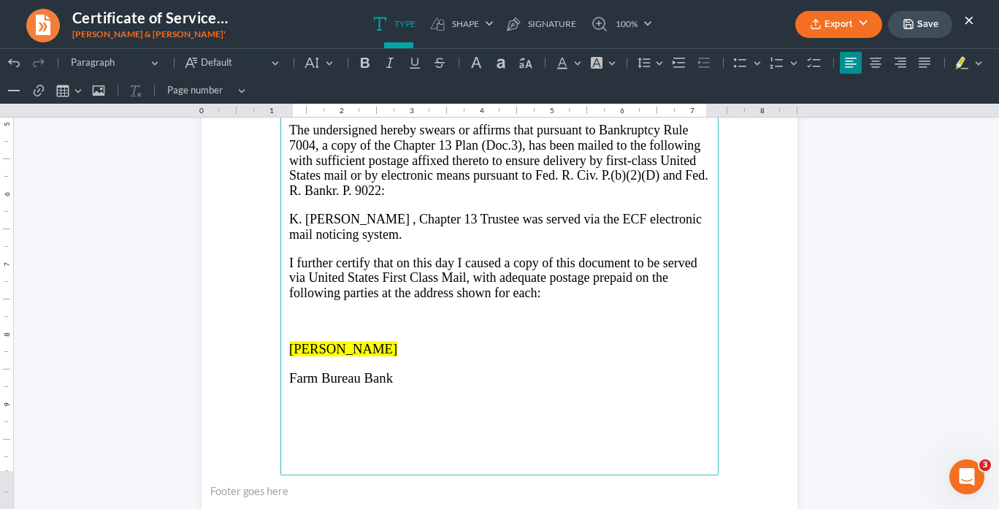
click at [289, 357] on p "Rich Text Editor, page-0-main" at bounding box center [499, 363] width 420 height 13
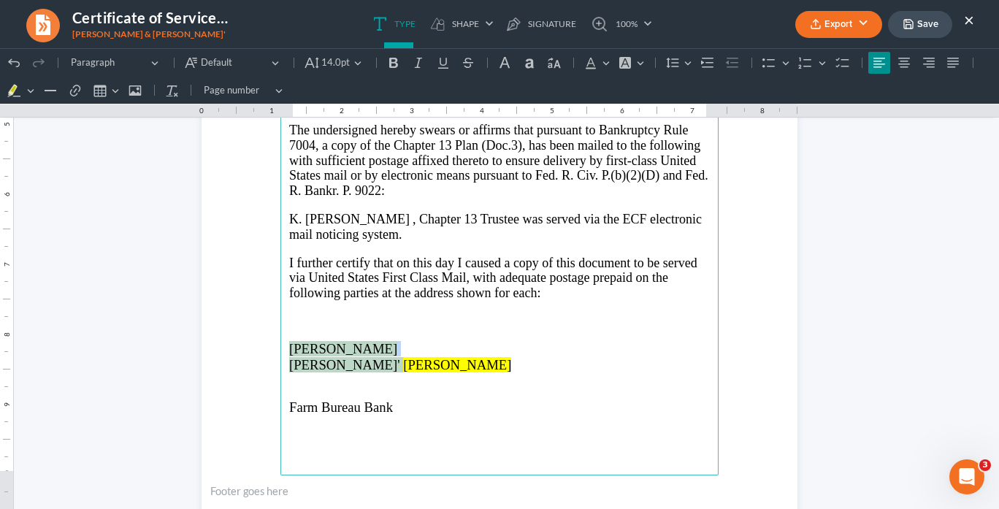
drag, startPoint x: 407, startPoint y: 356, endPoint x: 281, endPoint y: 340, distance: 127.3
click at [283, 344] on main "IN THE UNITED STATES BANKRUPTCY COURT NORTHERN DISTRICT OF GEORGIA ATLANTA DIVI…" at bounding box center [499, 160] width 438 height 631
click at [623, 63] on icon "Editor toolbar" at bounding box center [625, 62] width 15 height 15
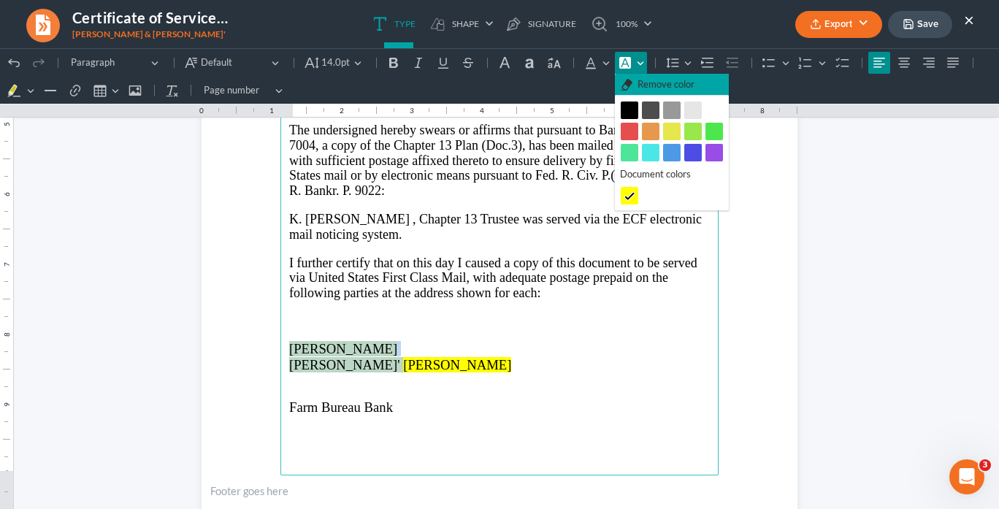
click at [650, 90] on span "Remove color" at bounding box center [665, 84] width 57 height 15
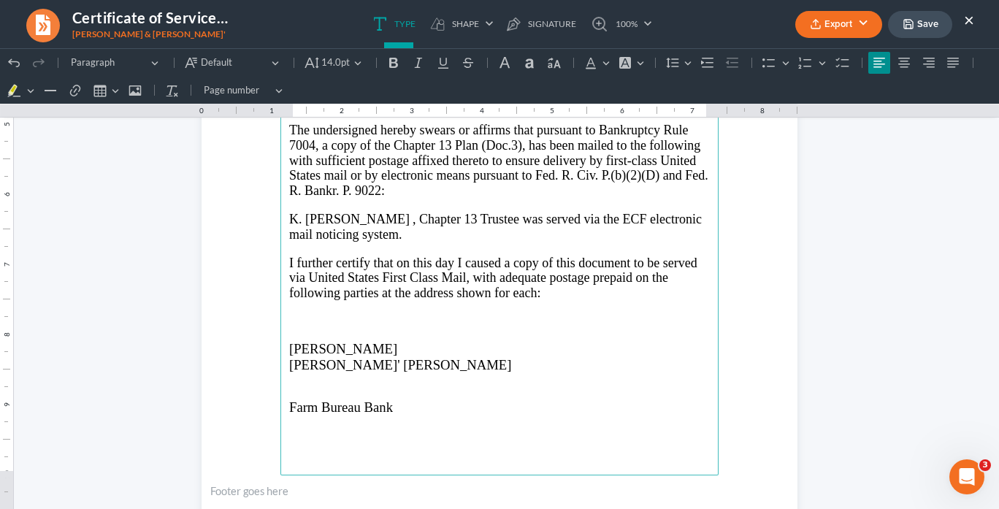
click at [467, 372] on p "Rich Text Editor, page-0-main" at bounding box center [499, 378] width 420 height 13
click at [289, 403] on span "Farm Bureau Bank" at bounding box center [341, 408] width 104 height 15
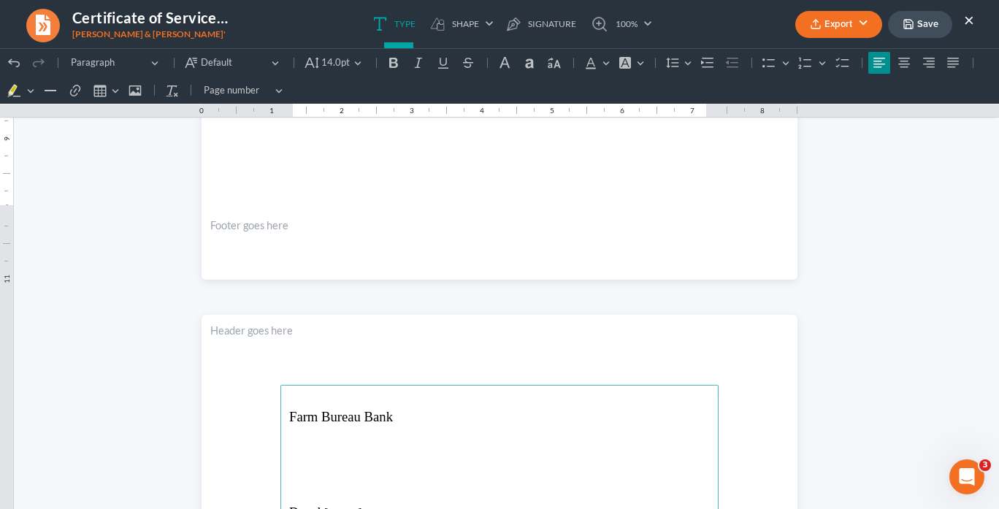
scroll to position [664, 0]
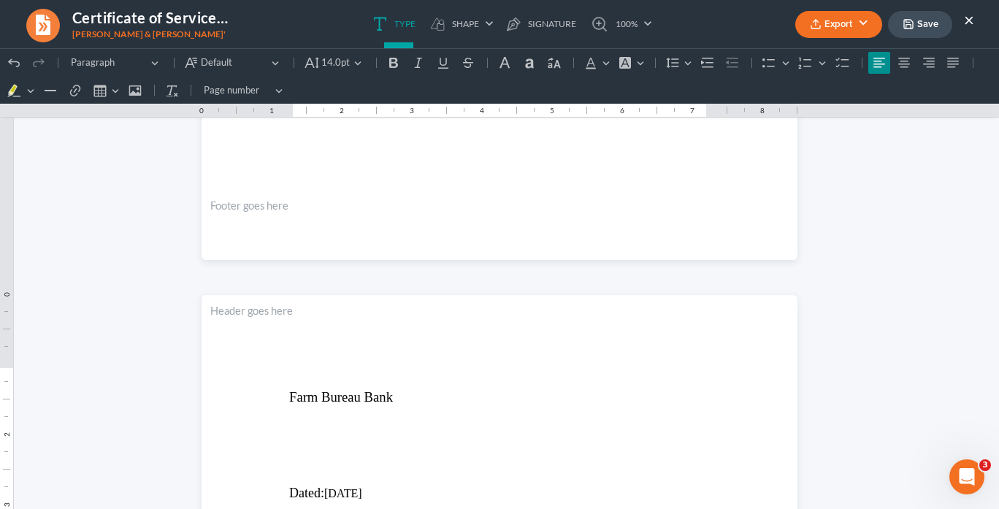
click at [835, 26] on button "Export" at bounding box center [838, 24] width 87 height 27
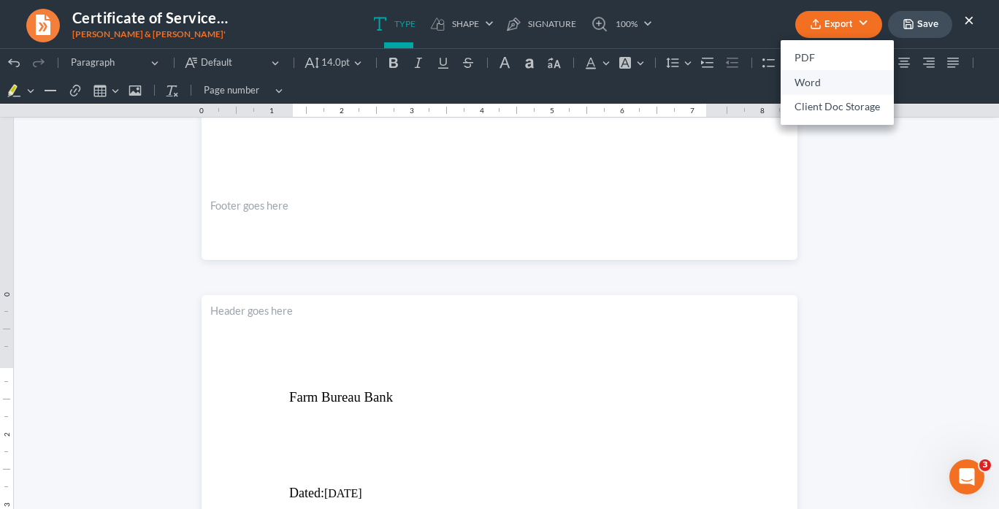
click at [818, 82] on link "Word" at bounding box center [836, 82] width 113 height 25
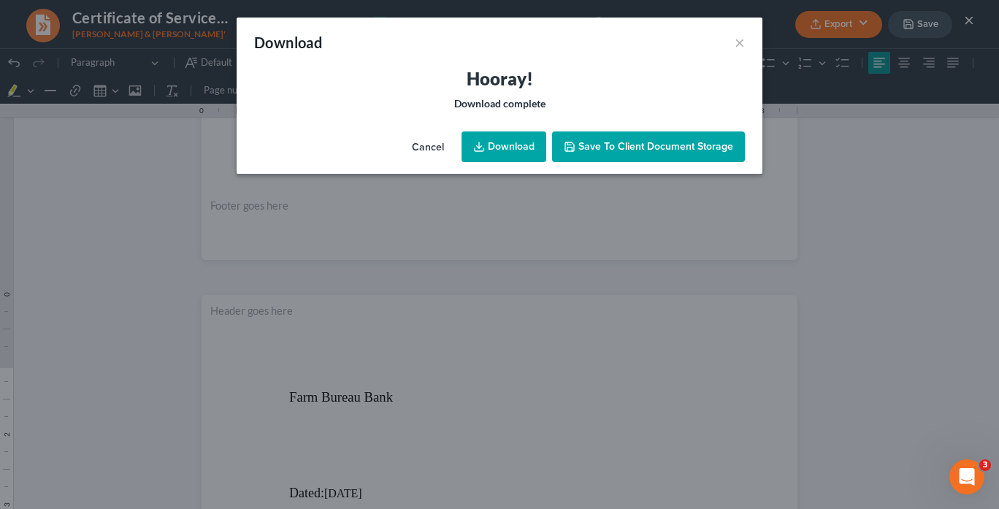
click at [528, 145] on link "Download" at bounding box center [503, 146] width 85 height 31
click at [535, 144] on link "Download" at bounding box center [503, 146] width 85 height 31
click at [739, 46] on button "×" at bounding box center [739, 43] width 10 height 18
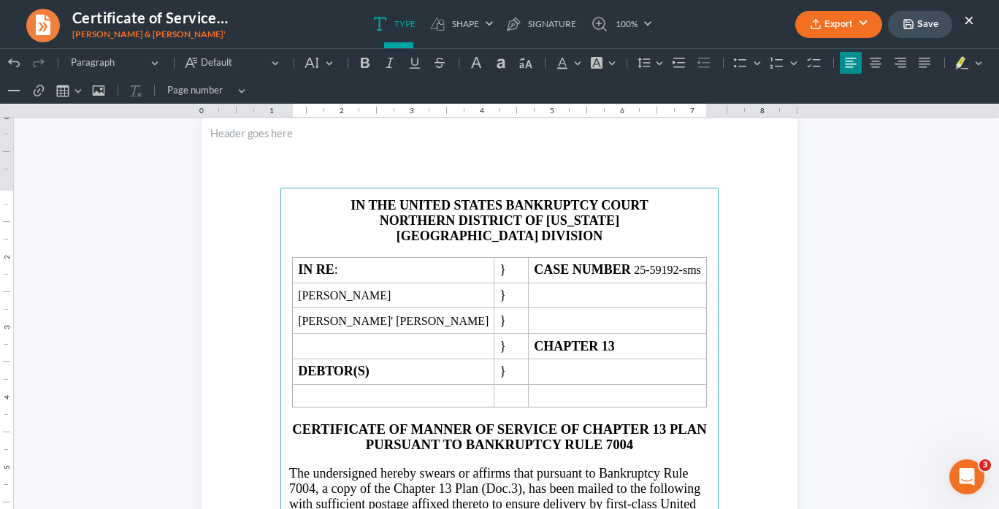
scroll to position [0, 0]
